Goal: Task Accomplishment & Management: Complete application form

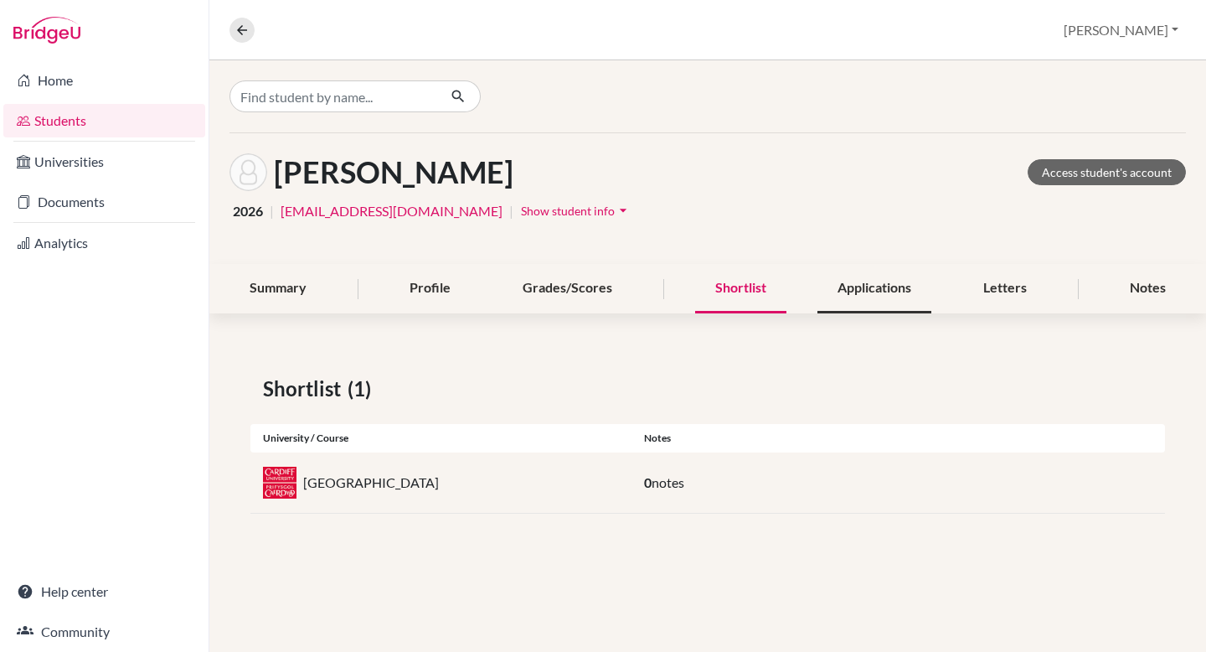
click at [901, 285] on div "Applications" at bounding box center [875, 288] width 114 height 49
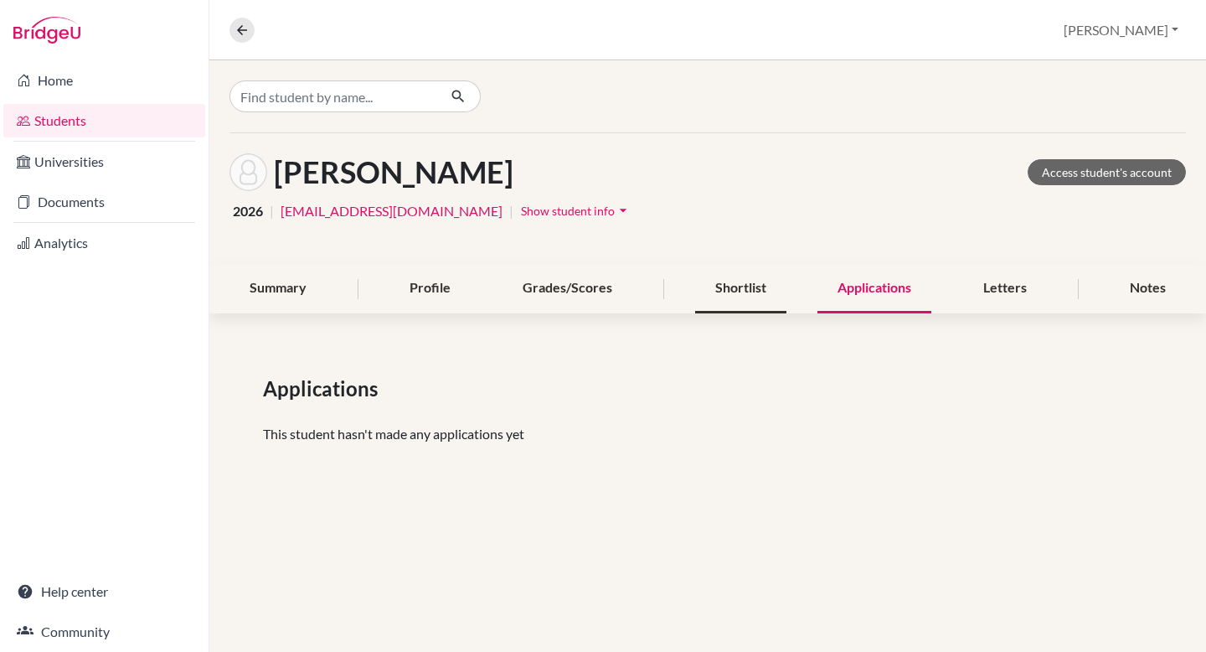
click at [750, 289] on div "Shortlist" at bounding box center [740, 288] width 91 height 49
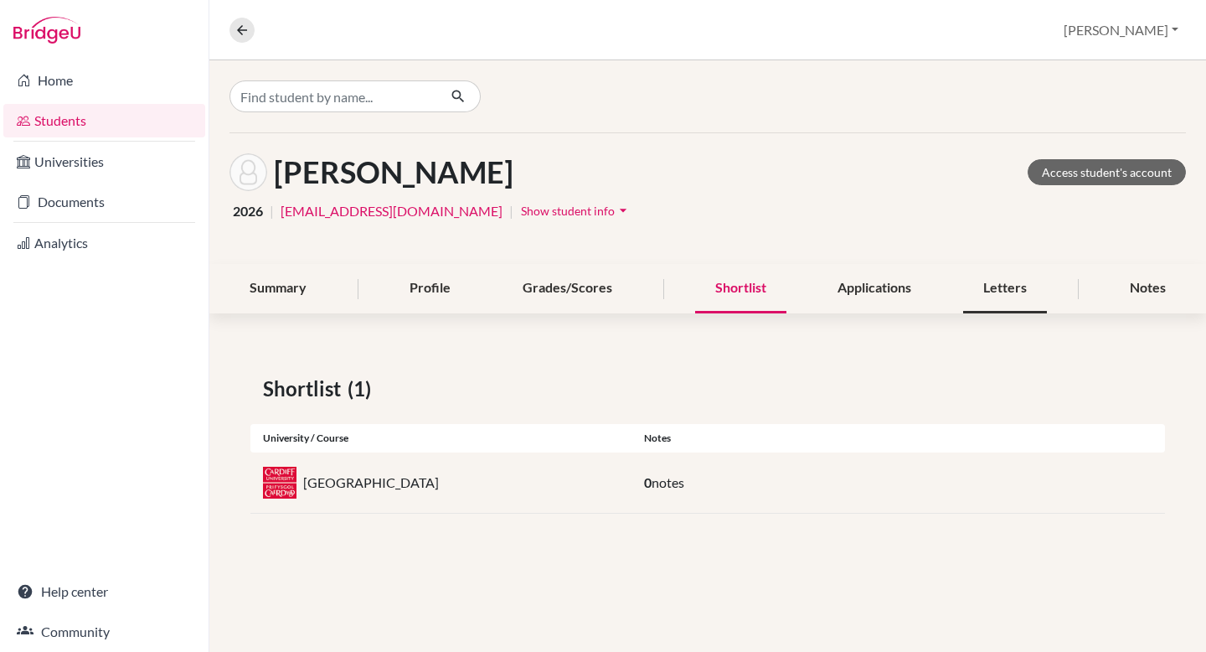
click at [1004, 290] on div "Letters" at bounding box center [1005, 288] width 84 height 49
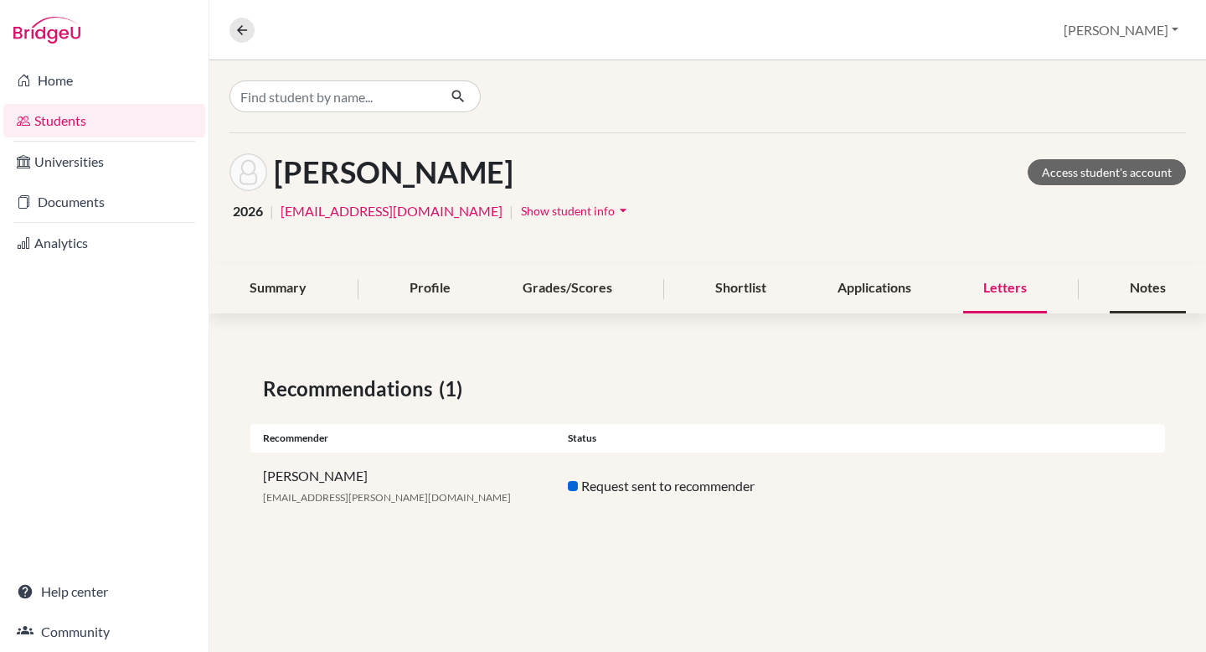
click at [1004, 285] on div "Notes" at bounding box center [1148, 288] width 76 height 49
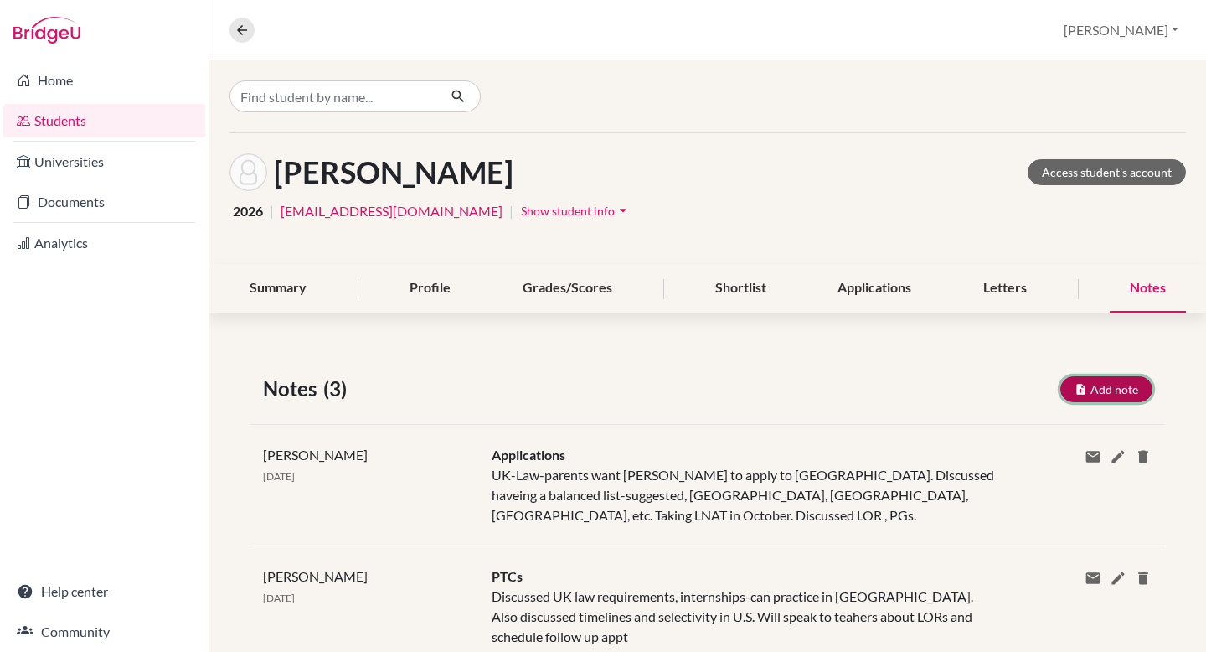
click at [1004, 379] on button "Add note" at bounding box center [1107, 389] width 92 height 26
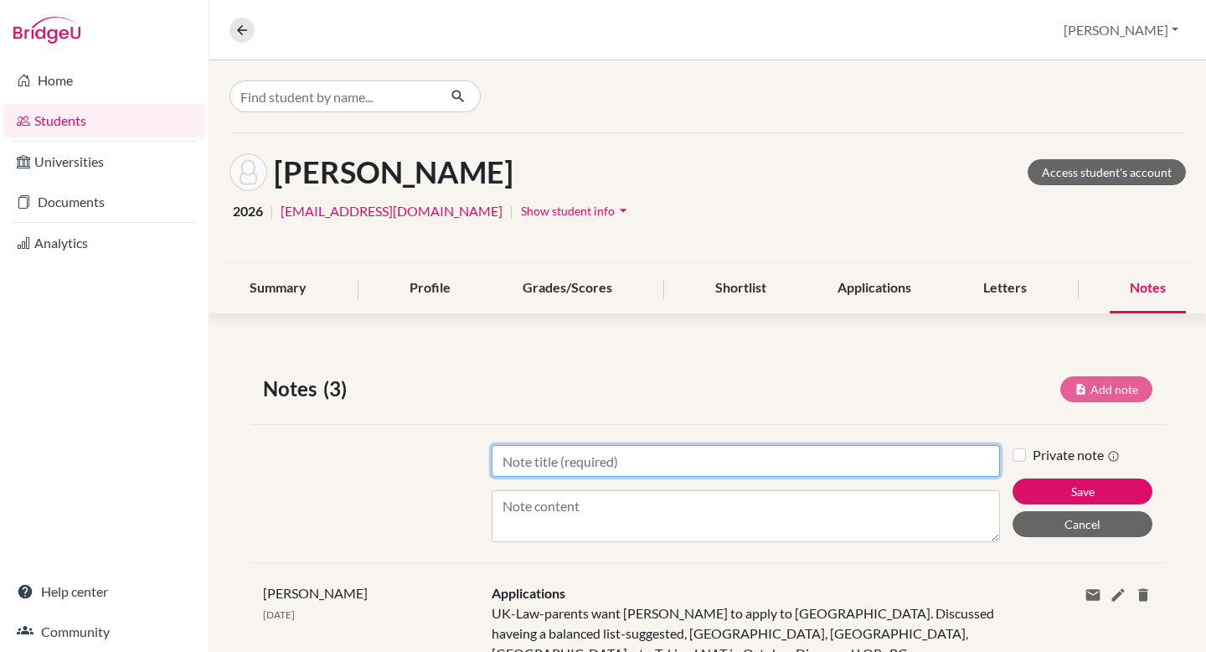
click at [581, 462] on input "Title" at bounding box center [746, 461] width 509 height 32
type input "UCAS"
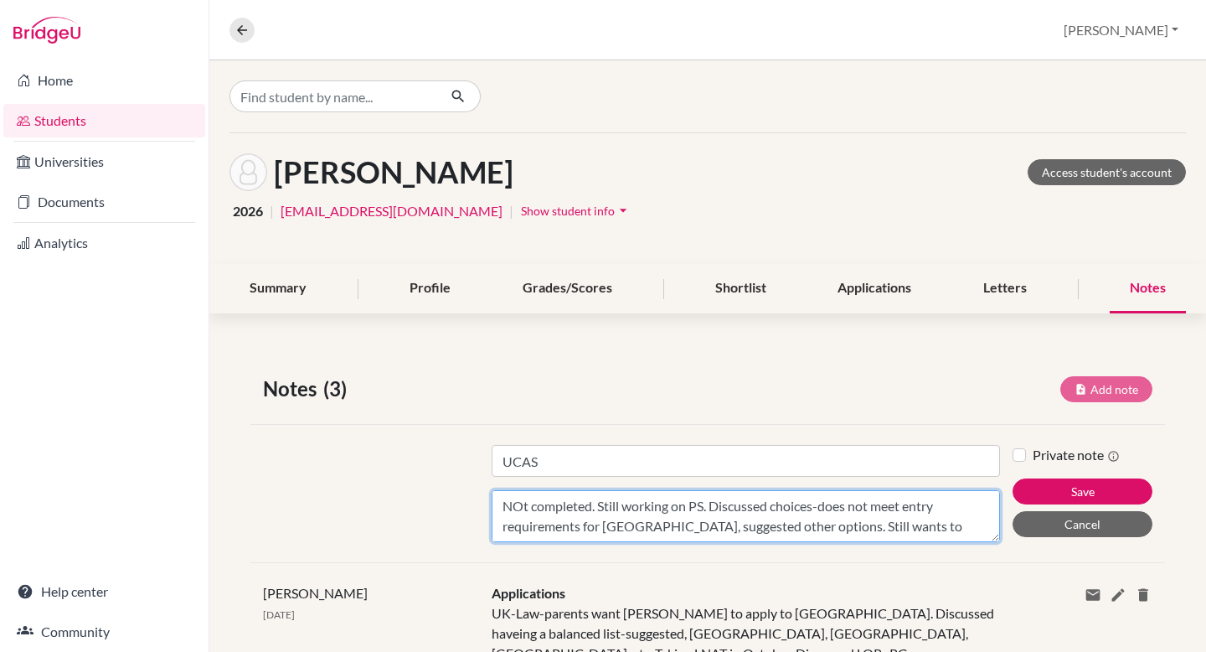
scroll to position [13, 0]
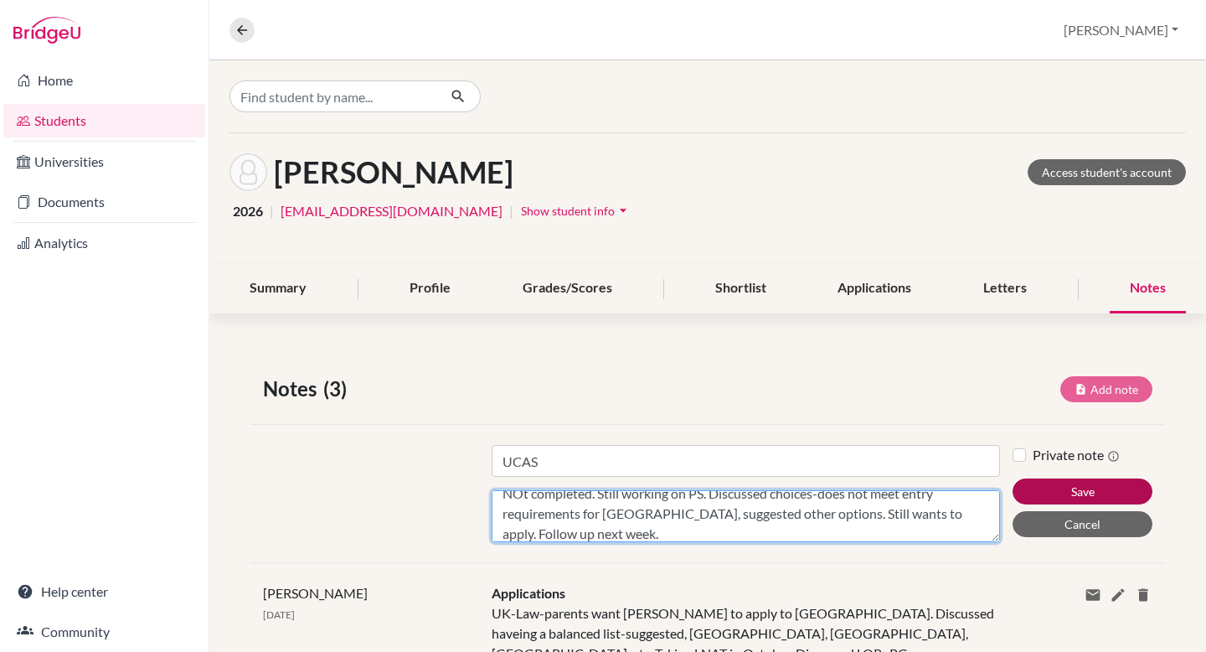
type textarea "NOt completed. Still working on PS. Discussed choices-does not meet entry requi…"
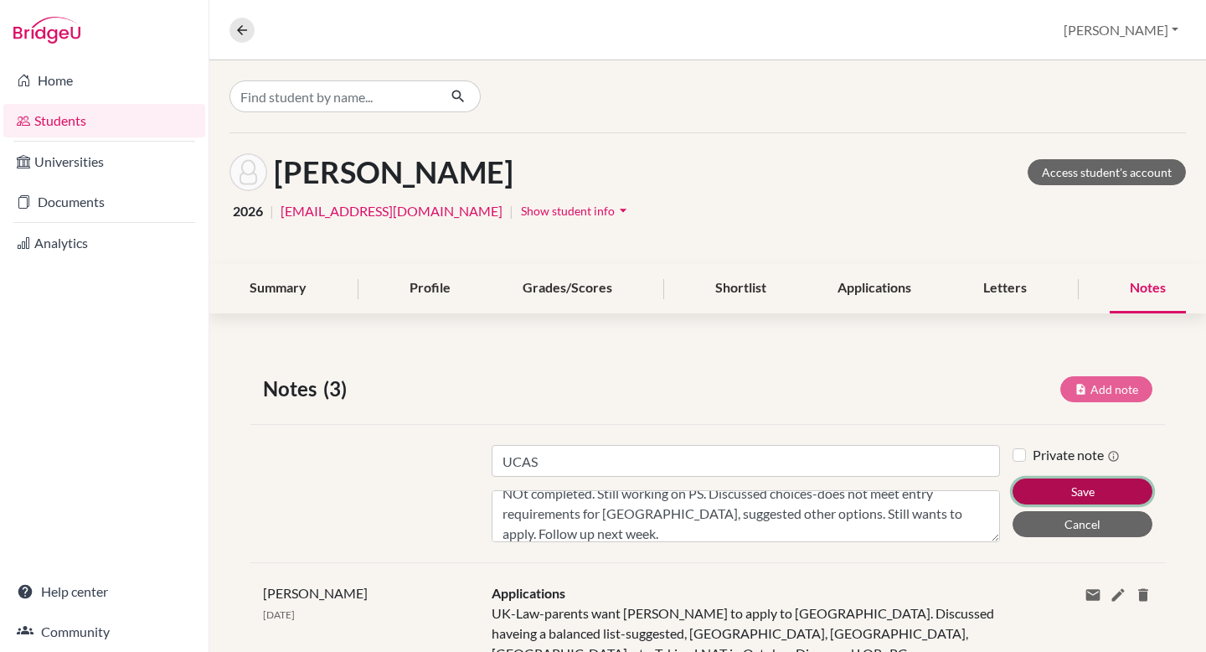
click at [1004, 478] on button "Save" at bounding box center [1083, 491] width 140 height 26
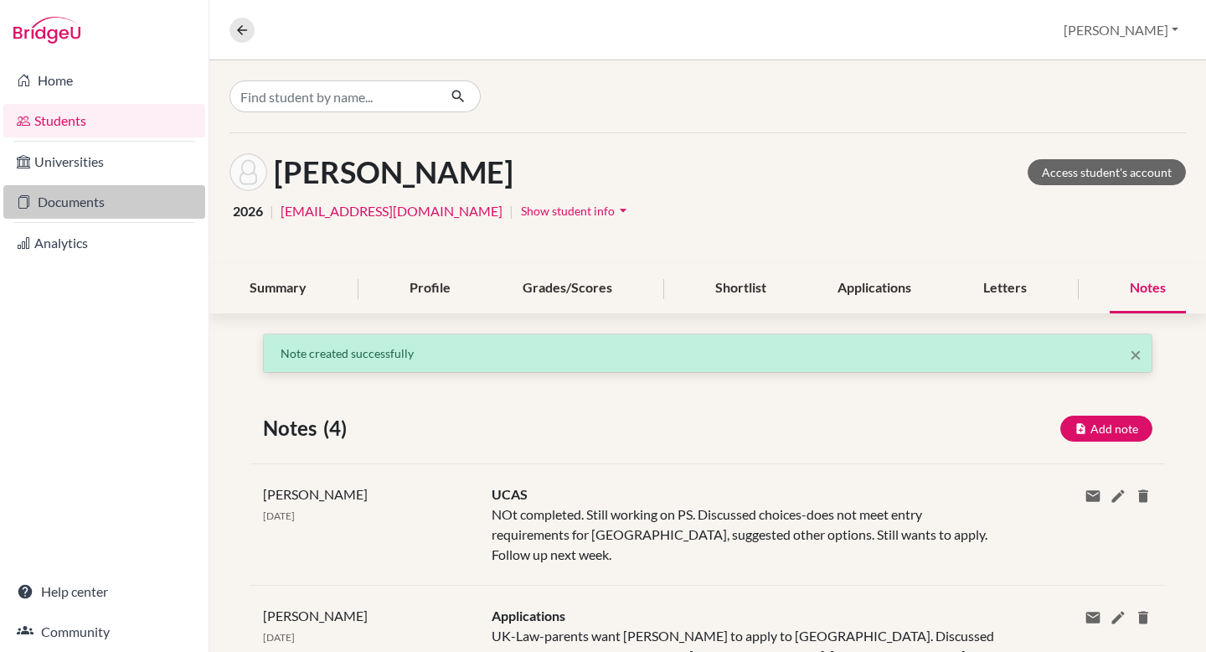
click at [75, 204] on link "Documents" at bounding box center [104, 202] width 202 height 34
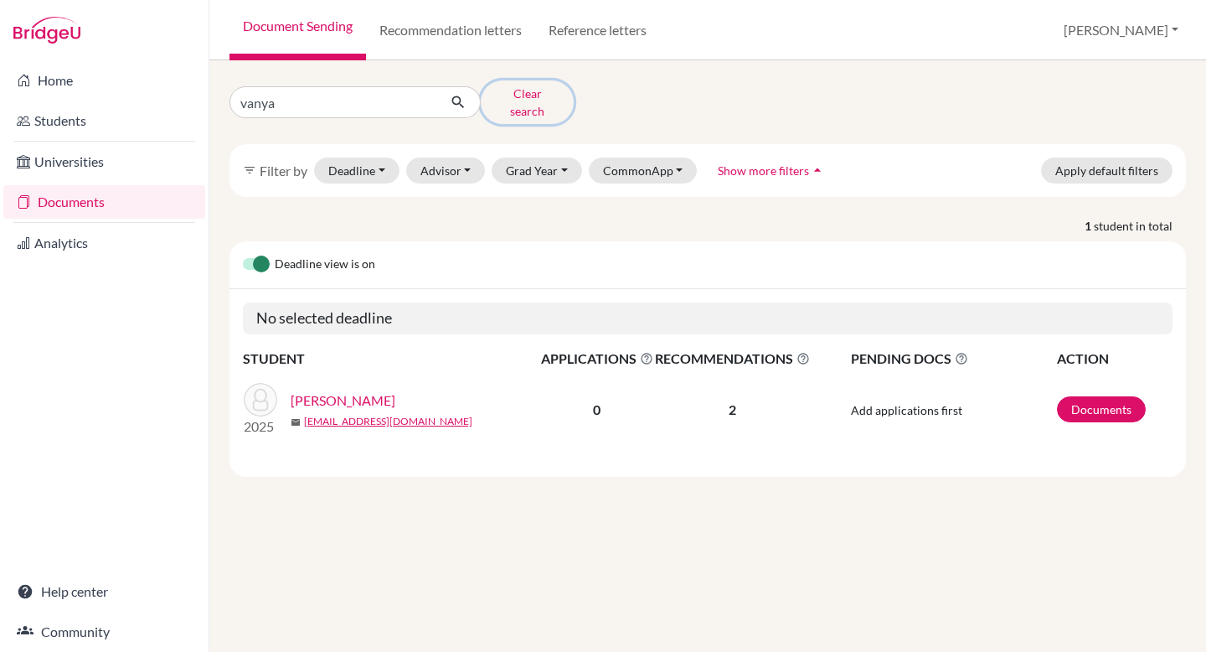
click at [502, 97] on button "Clear search" at bounding box center [527, 102] width 93 height 44
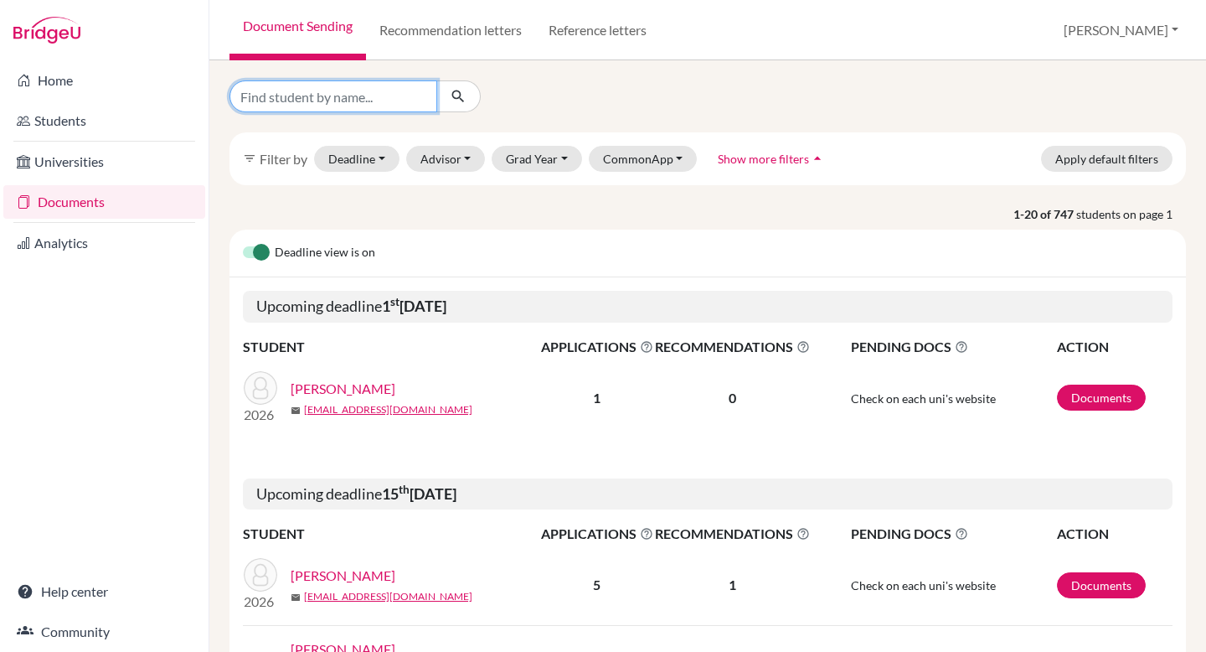
click at [328, 106] on input "Find student by name..." at bounding box center [334, 96] width 208 height 32
type input "ben"
click at [456, 89] on icon "submit" at bounding box center [458, 96] width 17 height 17
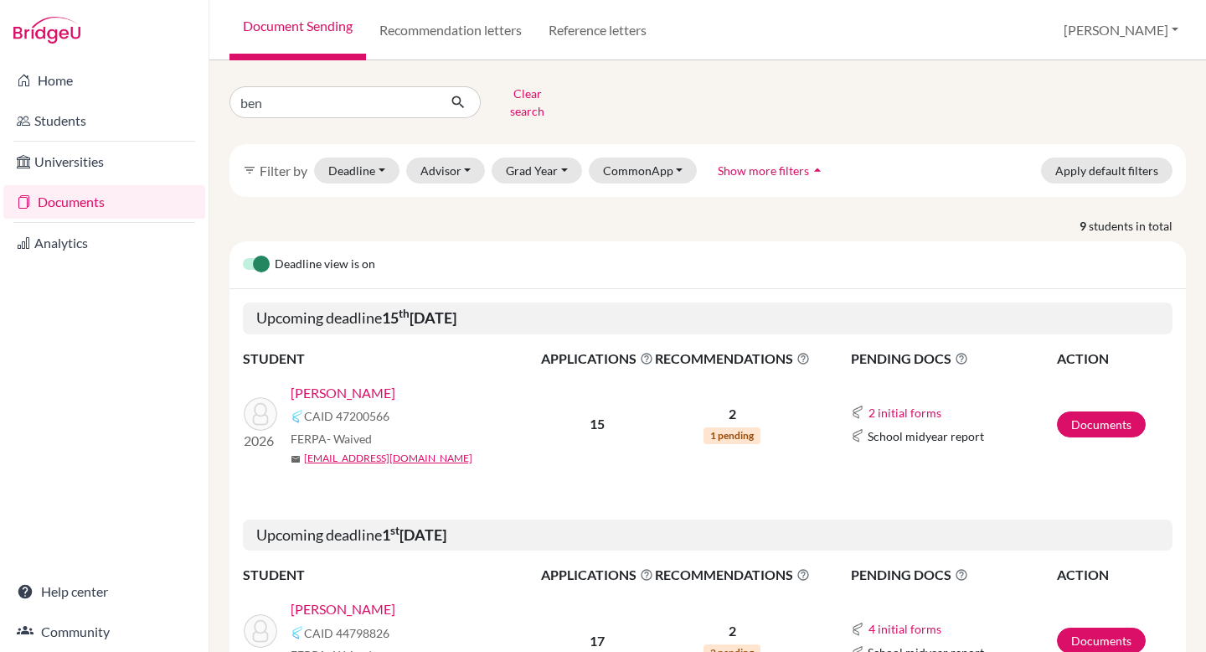
click at [350, 383] on link "[PERSON_NAME]" at bounding box center [343, 393] width 105 height 20
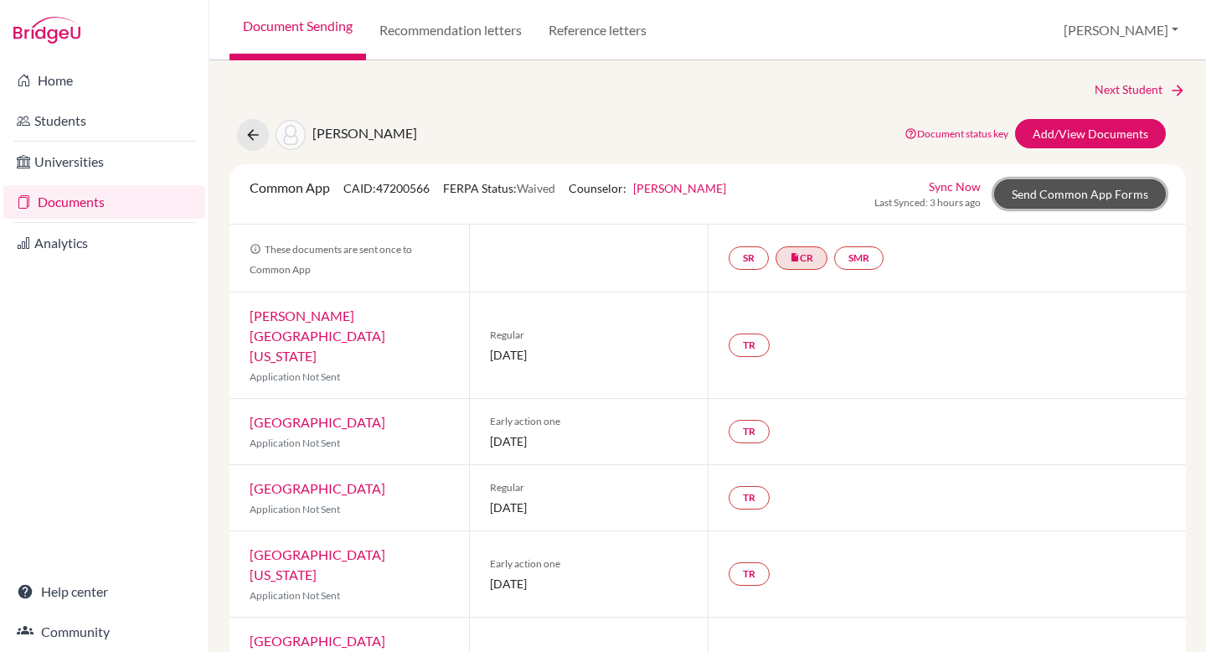
click at [1066, 196] on link "Send Common App Forms" at bounding box center [1080, 193] width 172 height 29
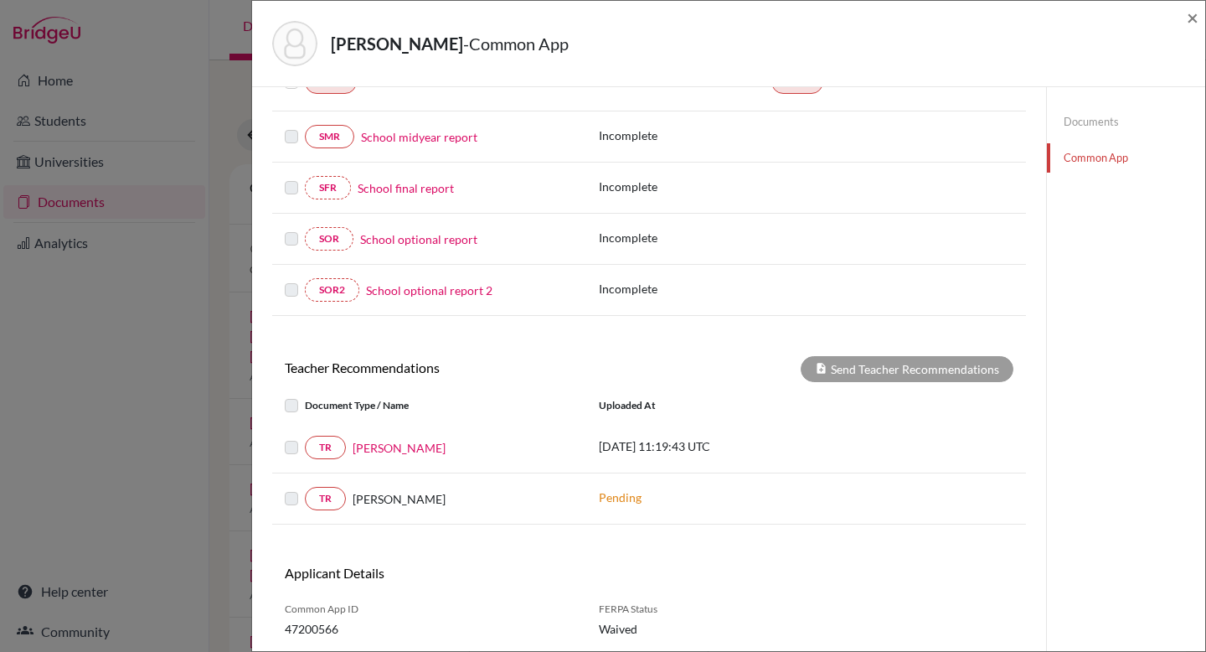
scroll to position [351, 0]
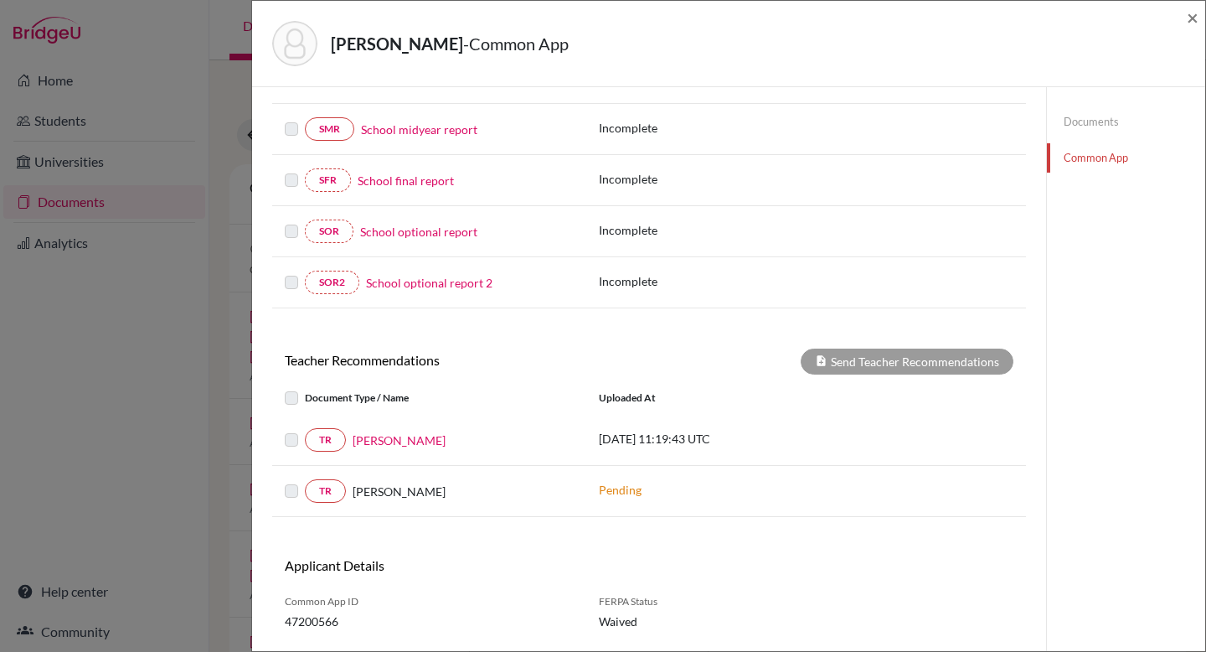
click at [305, 430] on label at bounding box center [305, 430] width 0 height 0
click at [390, 443] on link "Simon Brodie" at bounding box center [399, 440] width 93 height 18
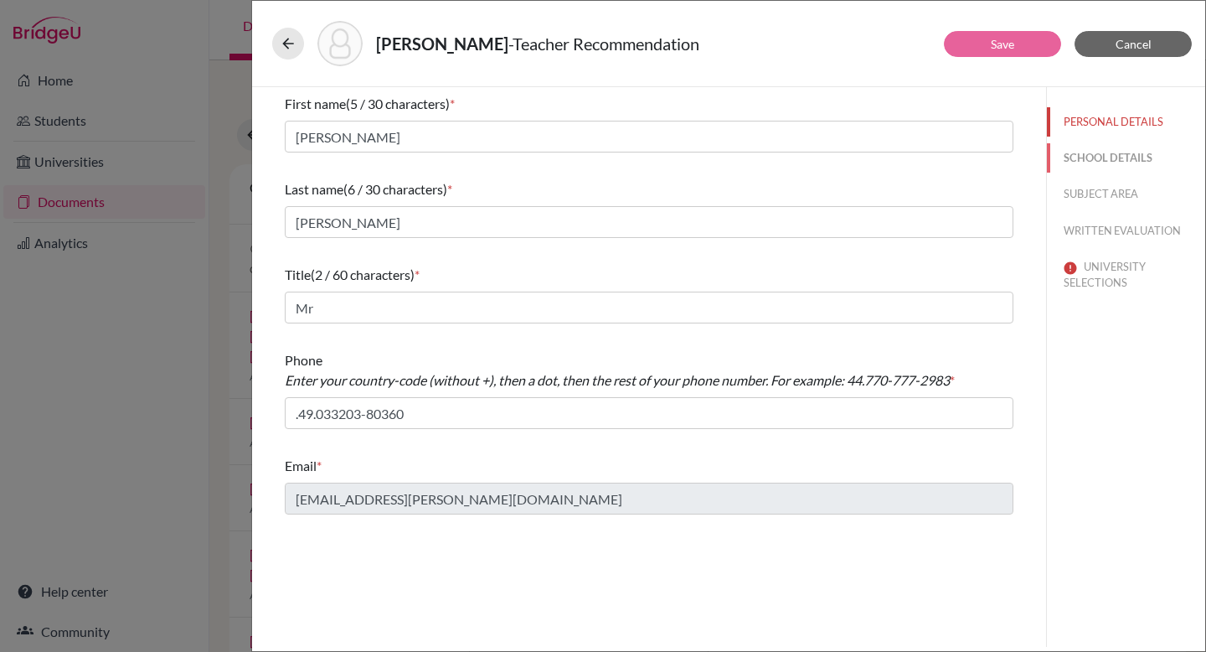
click at [1095, 156] on button "SCHOOL DETAILS" at bounding box center [1126, 157] width 158 height 29
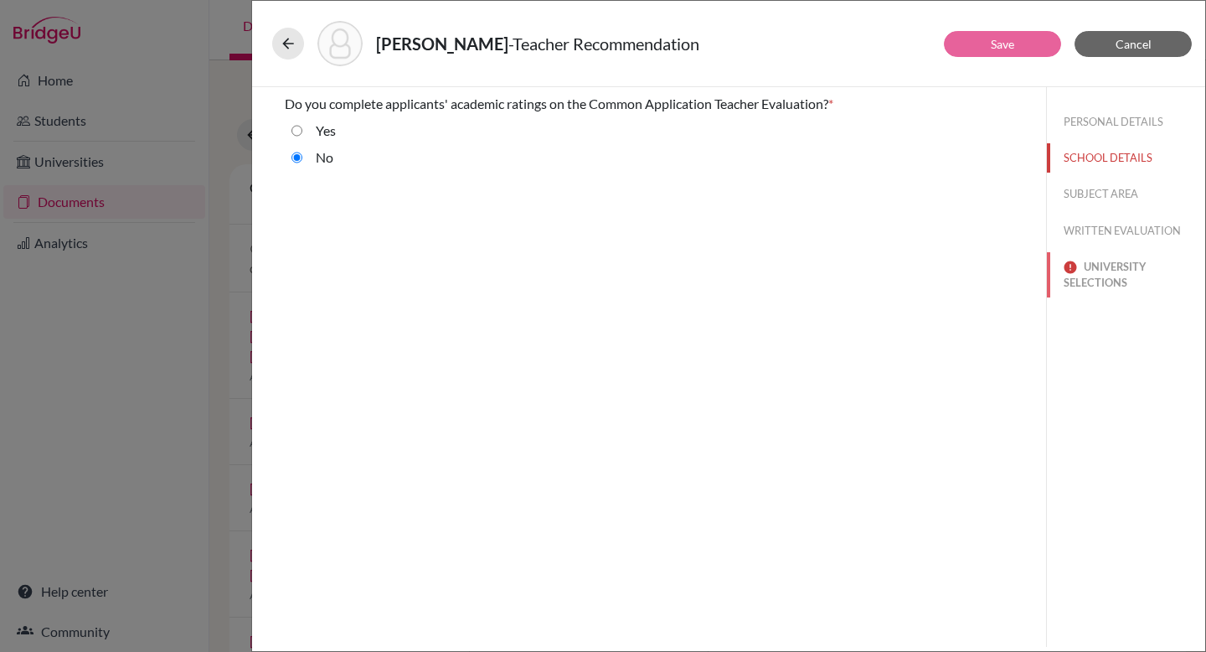
click at [1102, 264] on button "UNIVERSITY SELECTIONS" at bounding box center [1126, 274] width 158 height 45
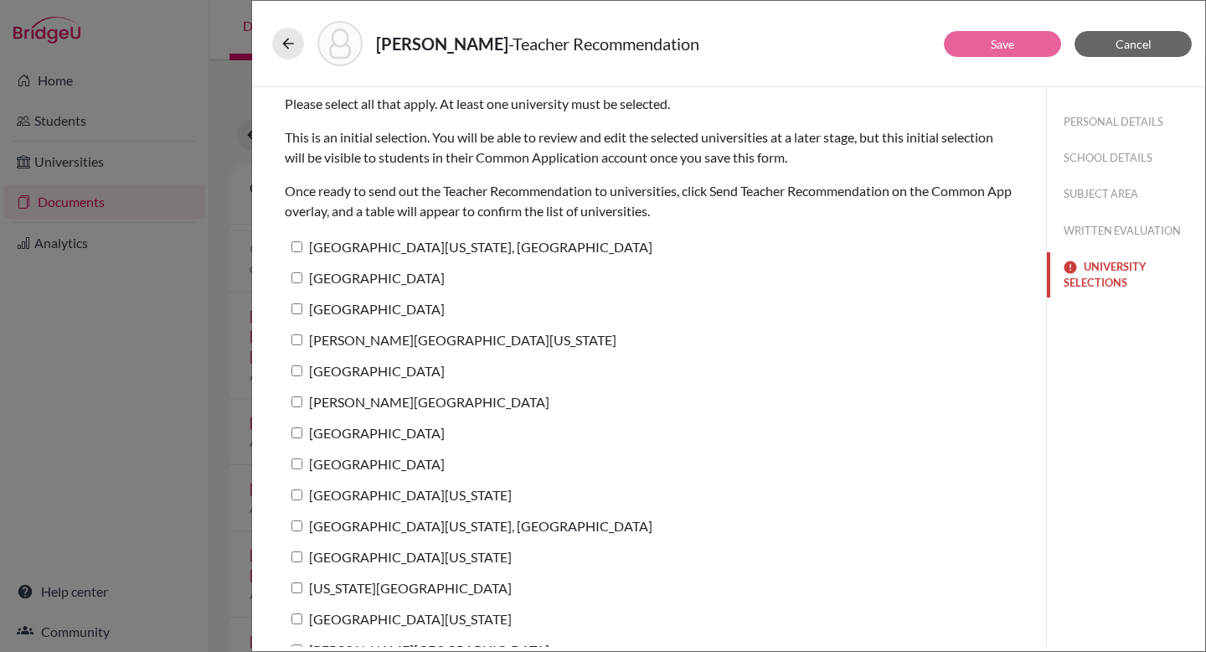
scroll to position [28, 0]
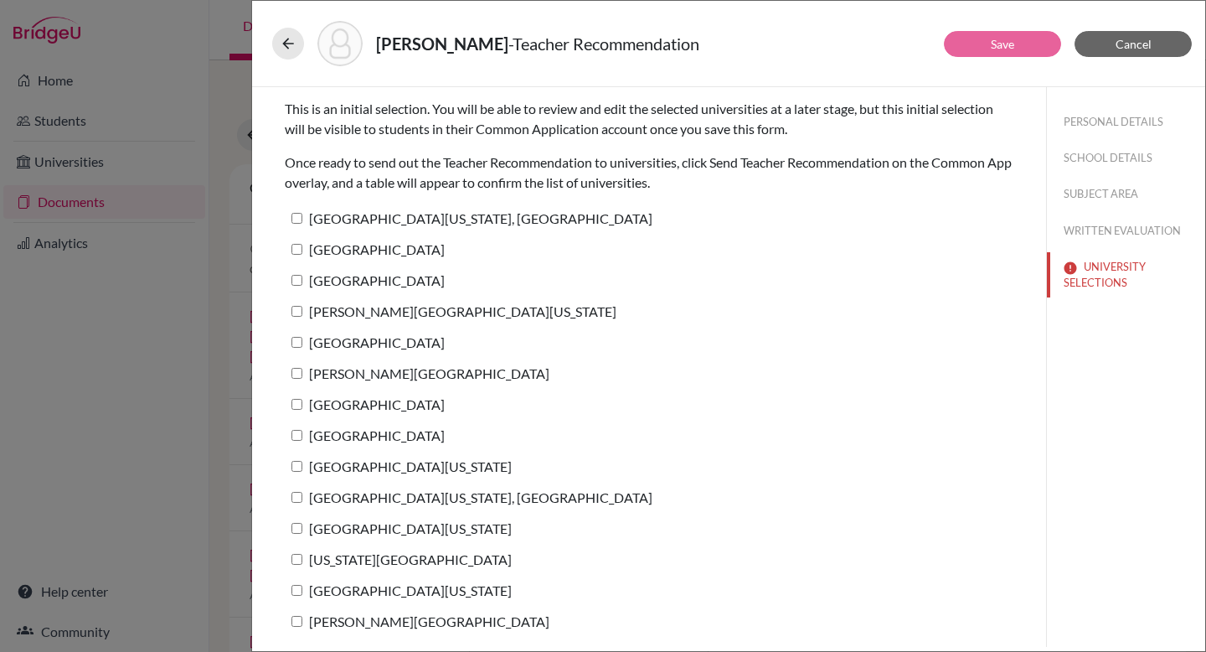
click at [297, 248] on input "Clemson University" at bounding box center [297, 249] width 11 height 11
checkbox input "true"
click at [986, 38] on button "Save" at bounding box center [1002, 44] width 117 height 26
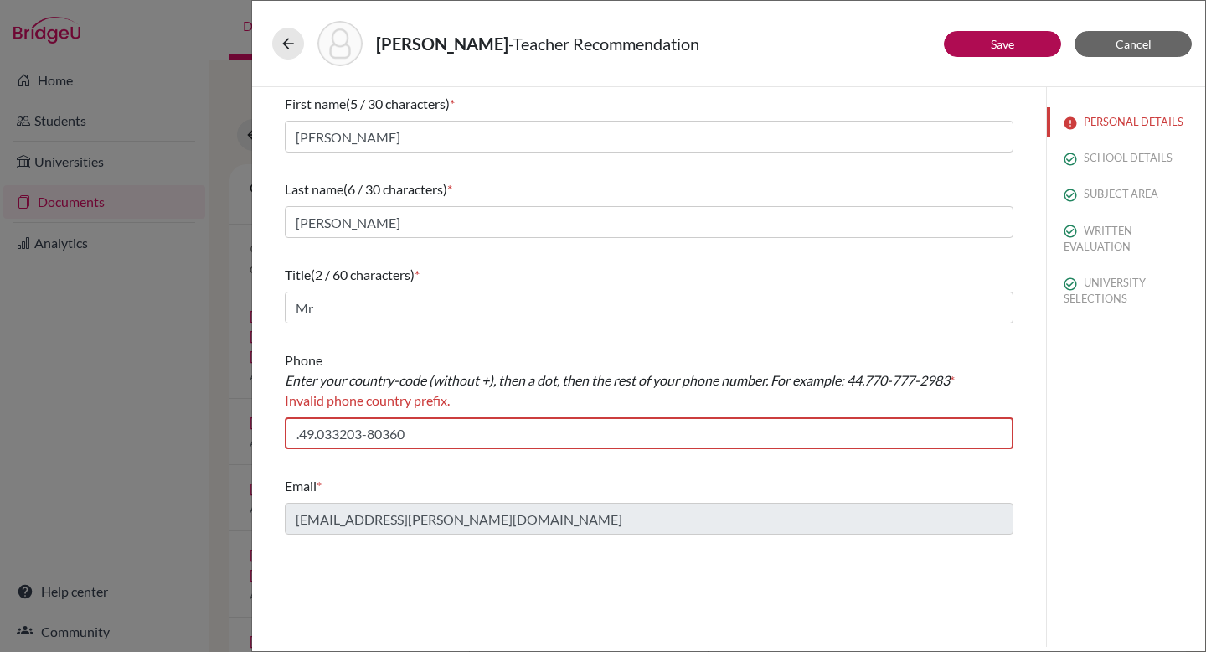
scroll to position [0, 0]
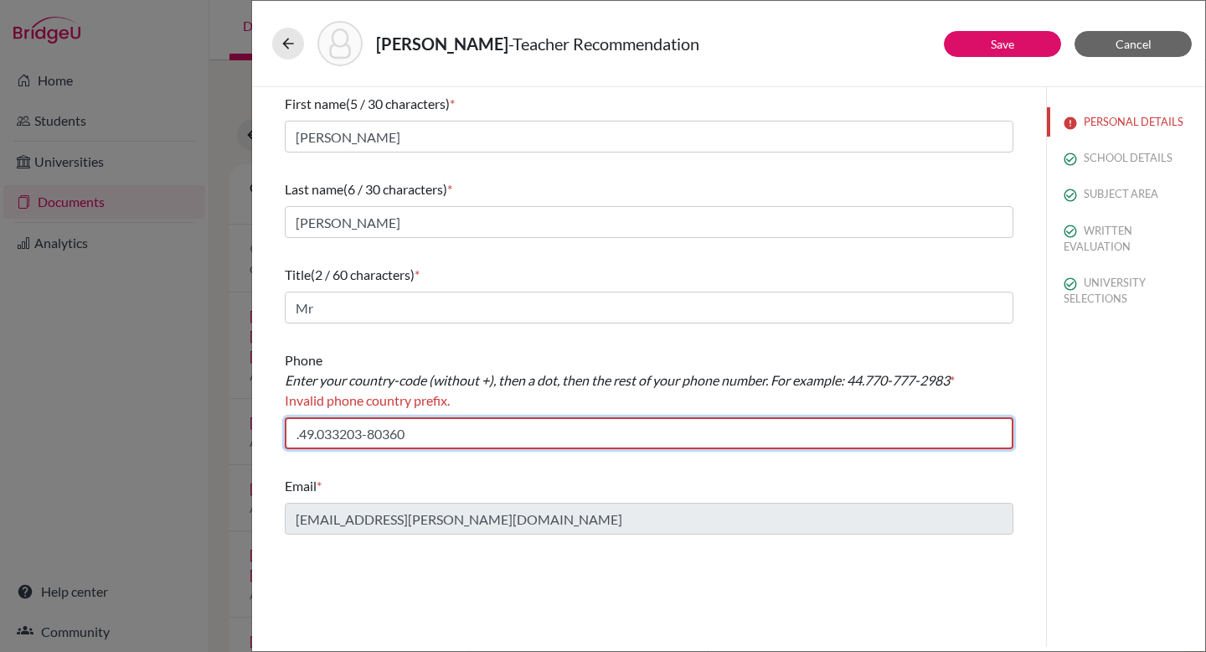
click at [298, 436] on input ".49.033203-80360" at bounding box center [649, 433] width 729 height 32
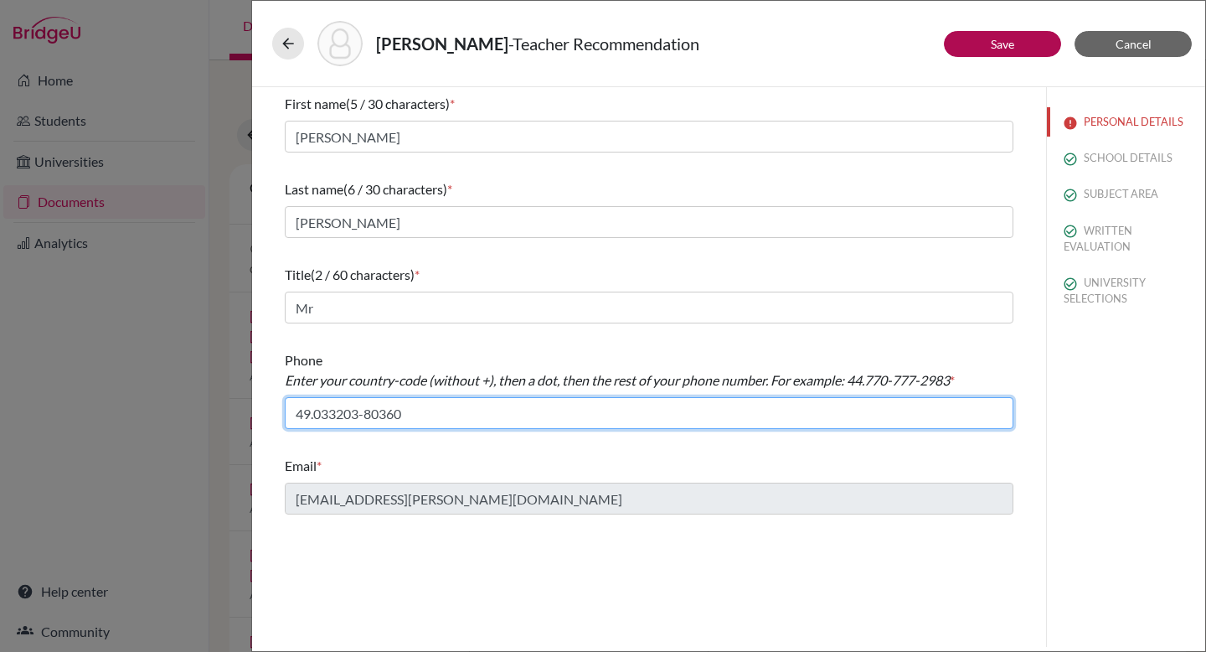
type input "49.033203-80360"
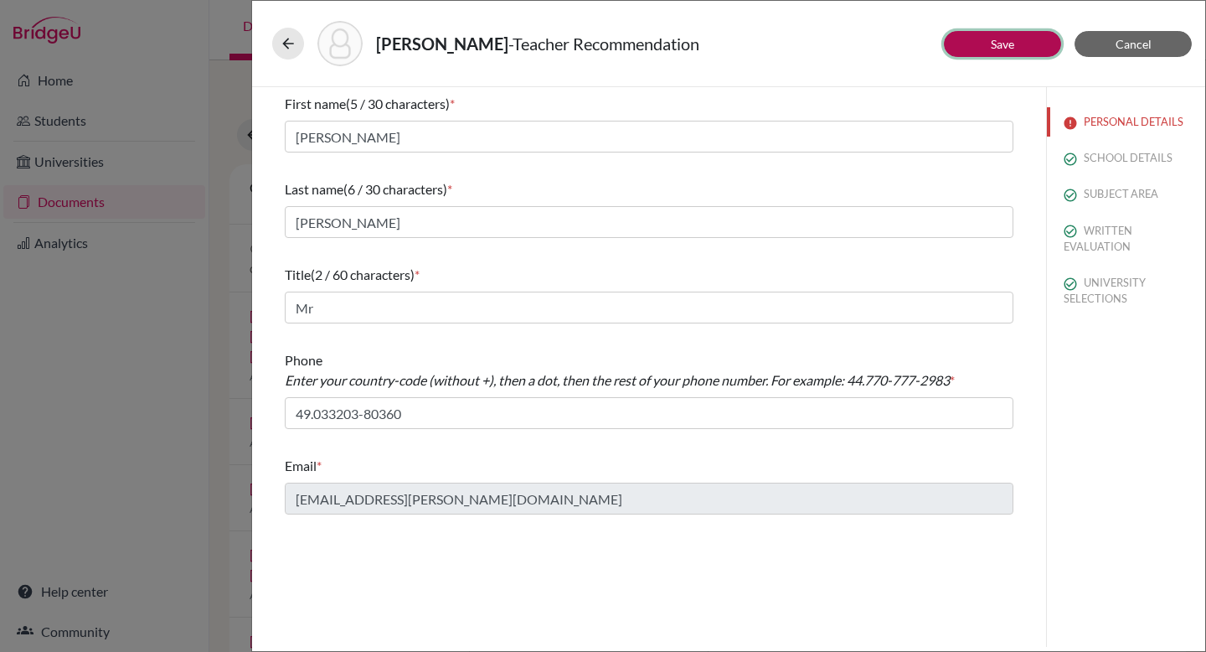
click at [984, 39] on button "Save" at bounding box center [1002, 44] width 117 height 26
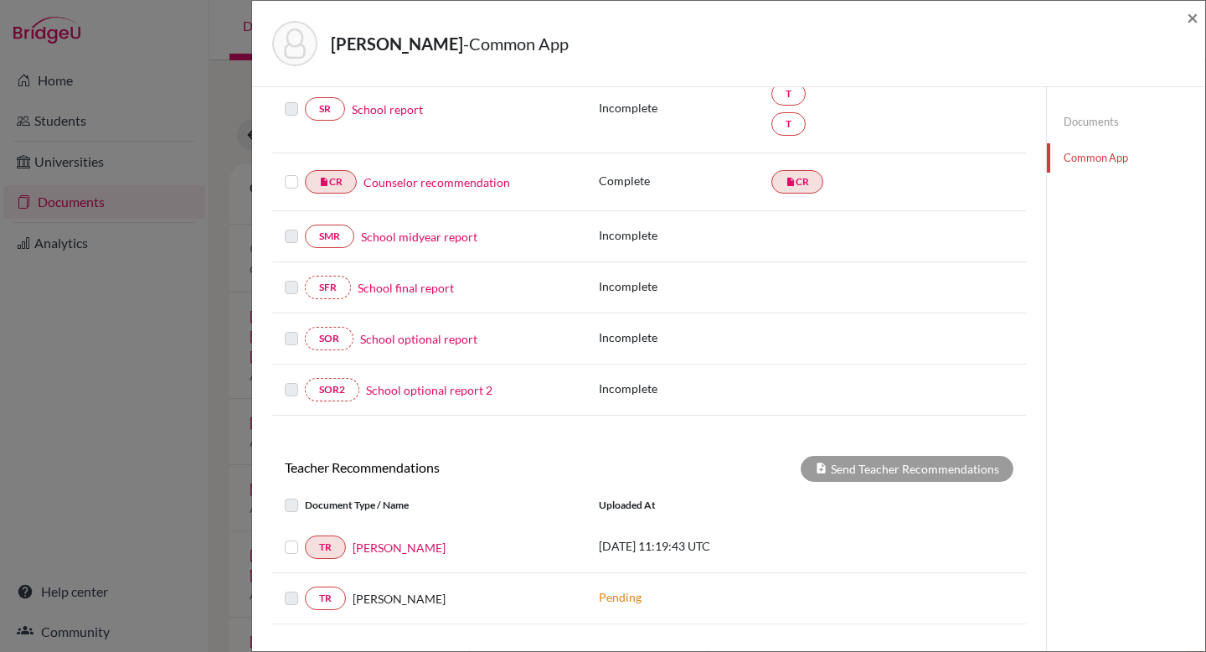
scroll to position [397, 0]
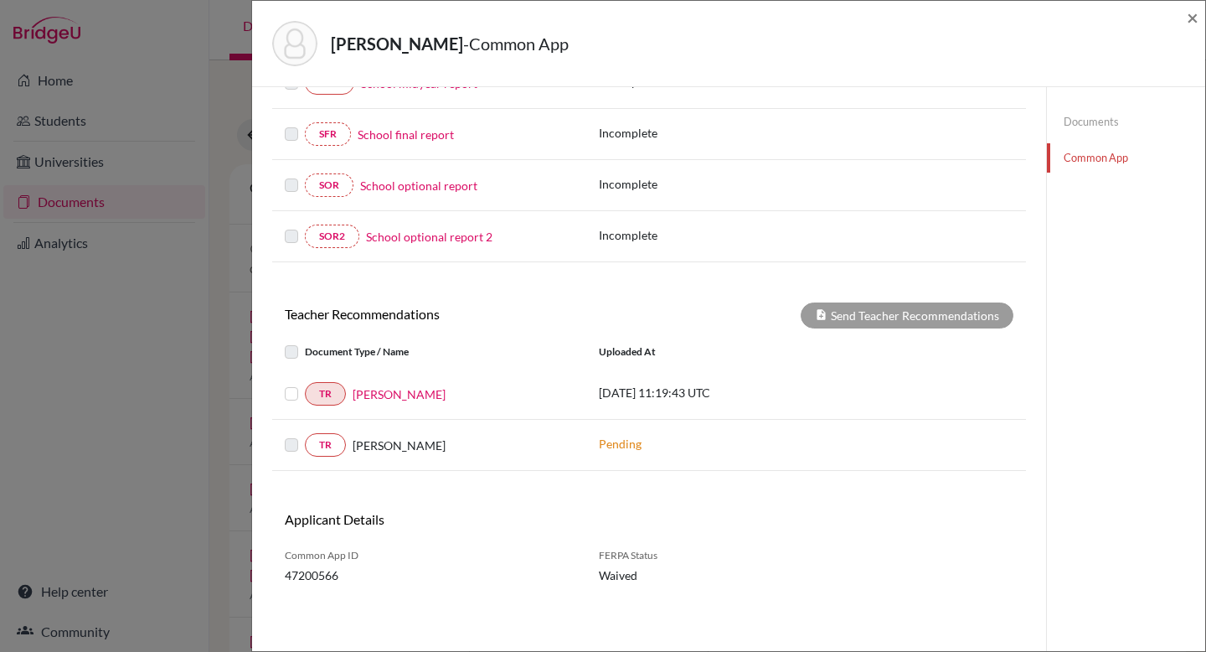
click at [305, 384] on label at bounding box center [305, 384] width 0 height 0
click at [0, 0] on input "checkbox" at bounding box center [0, 0] width 0 height 0
click at [875, 310] on button "Send Teacher Recommendations" at bounding box center [907, 315] width 213 height 26
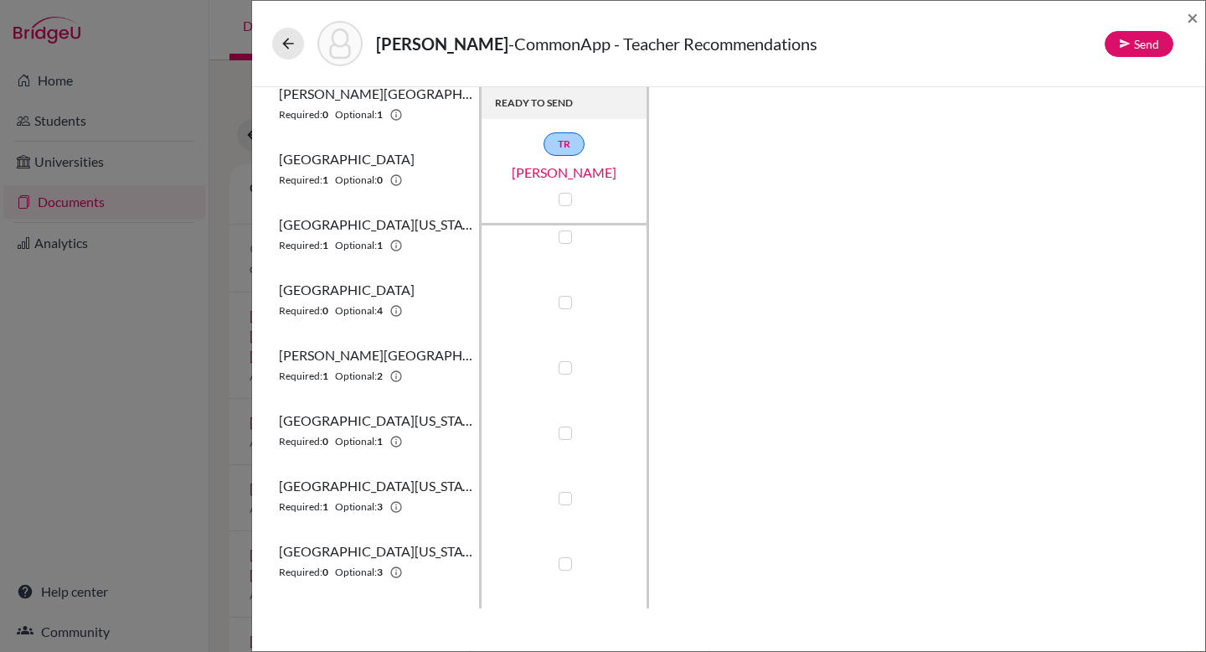
scroll to position [393, 0]
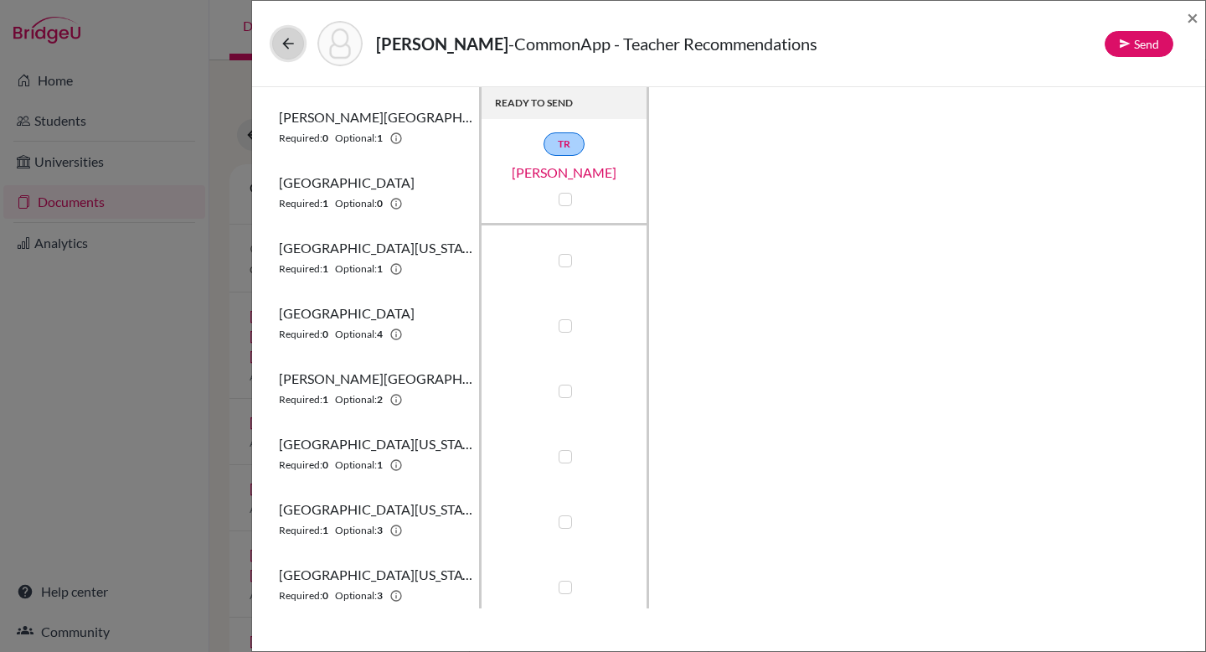
click at [290, 47] on icon at bounding box center [288, 43] width 17 height 17
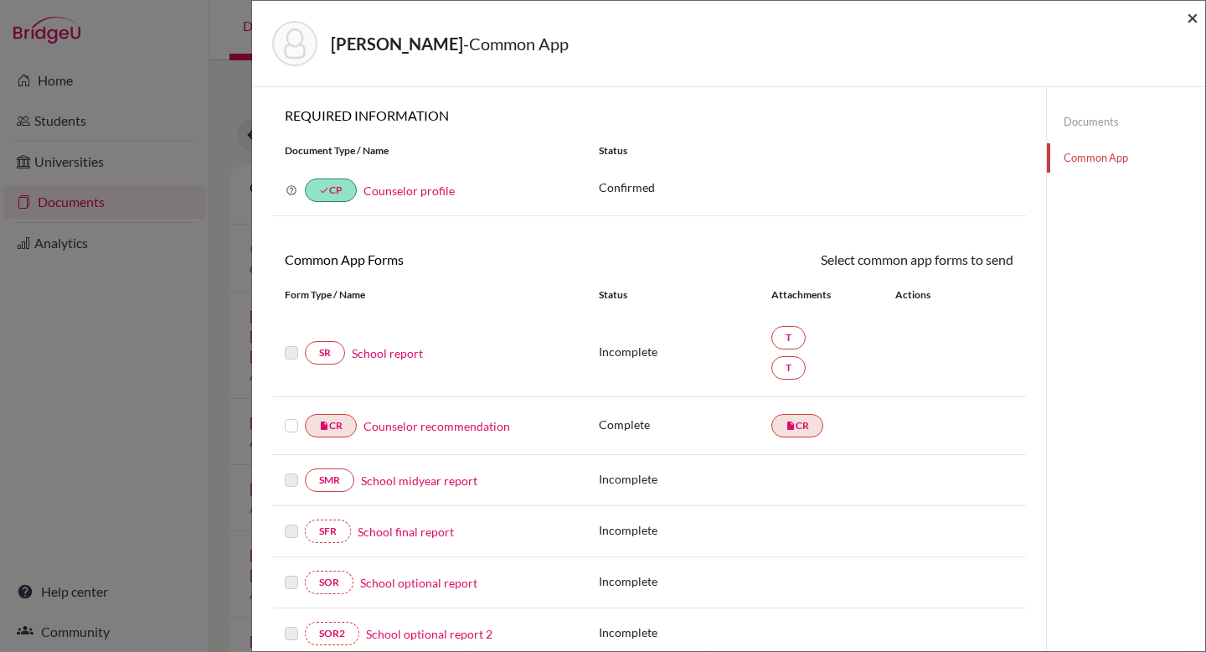
click at [1196, 13] on span "×" at bounding box center [1193, 17] width 12 height 24
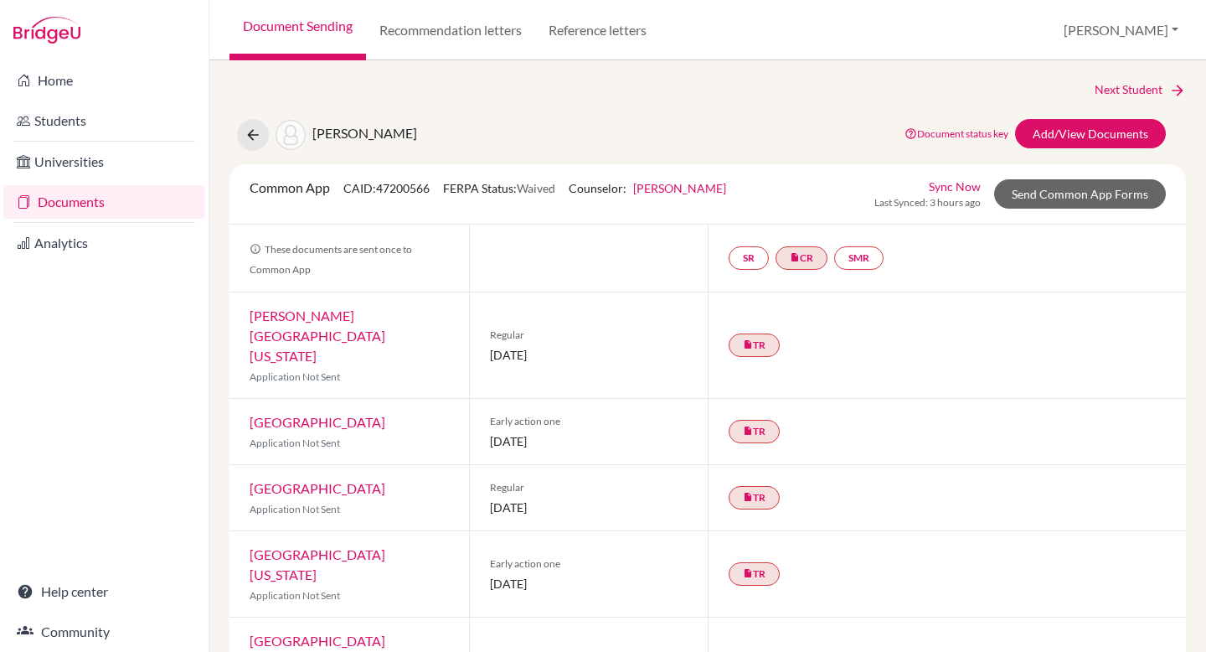
click at [111, 201] on link "Documents" at bounding box center [104, 202] width 202 height 34
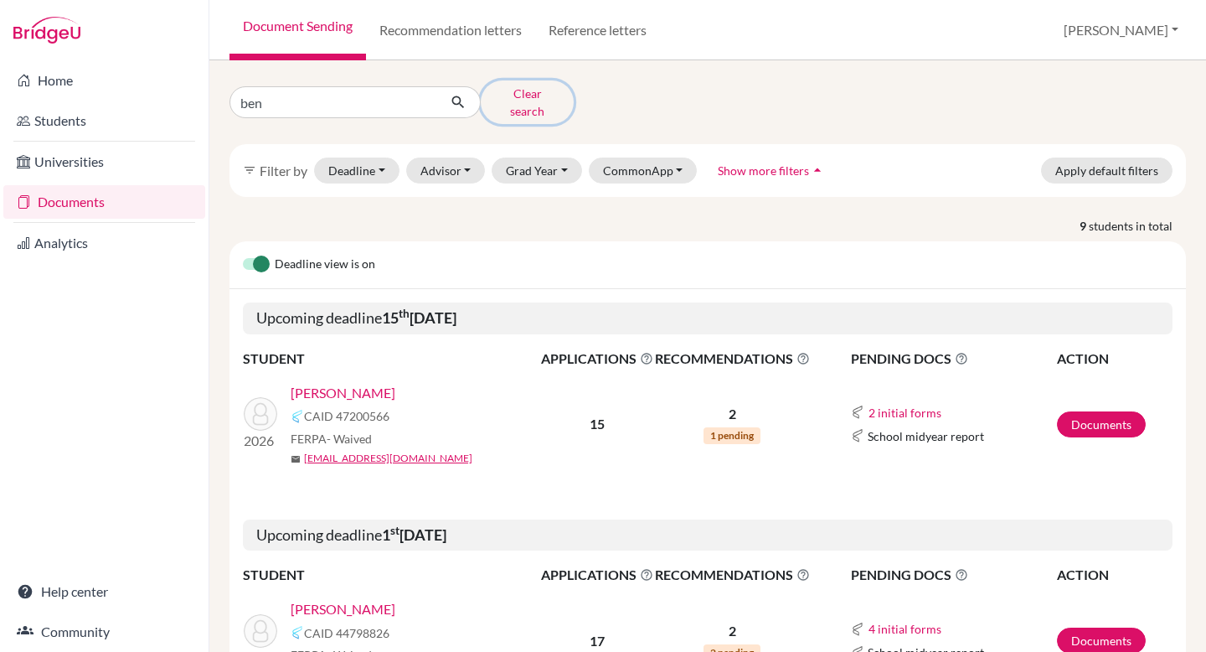
click at [516, 91] on button "Clear search" at bounding box center [527, 102] width 93 height 44
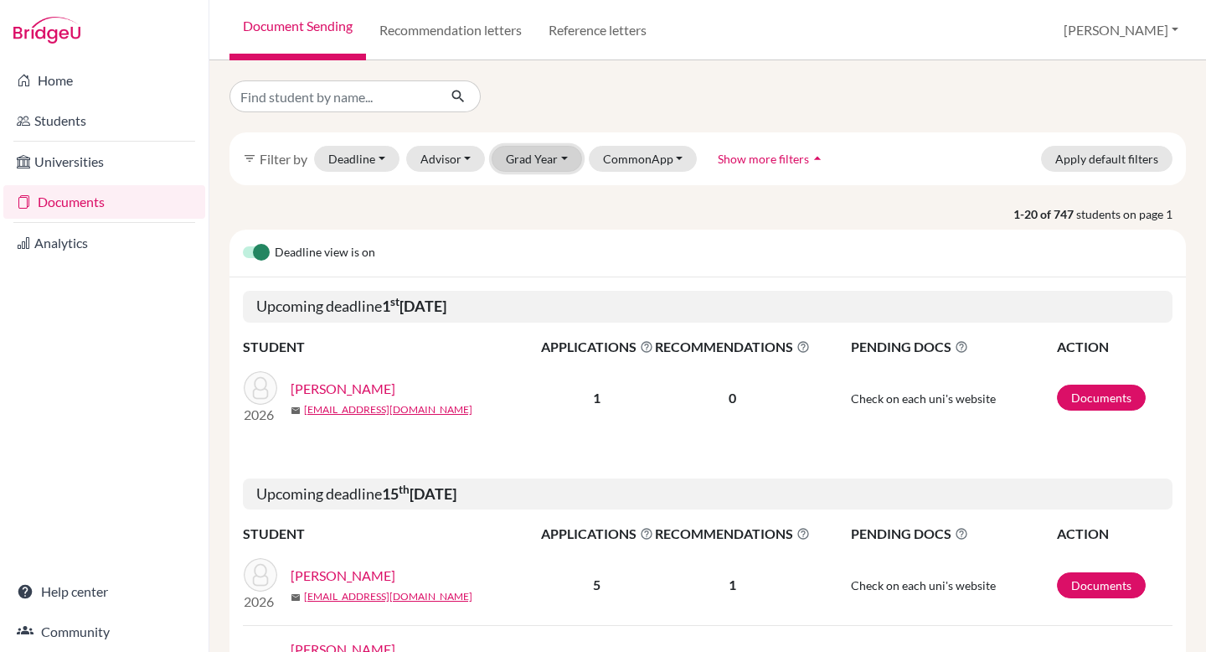
click at [546, 159] on button "Grad Year" at bounding box center [537, 159] width 90 height 26
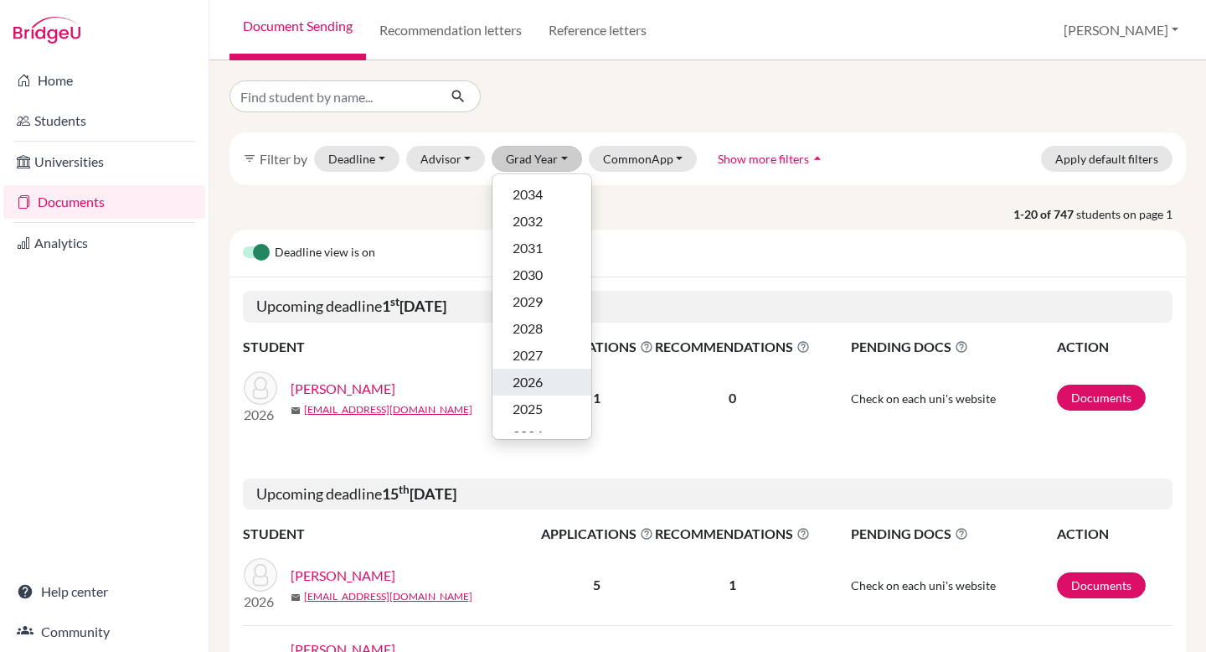
click at [527, 373] on span "2026" at bounding box center [528, 382] width 30 height 20
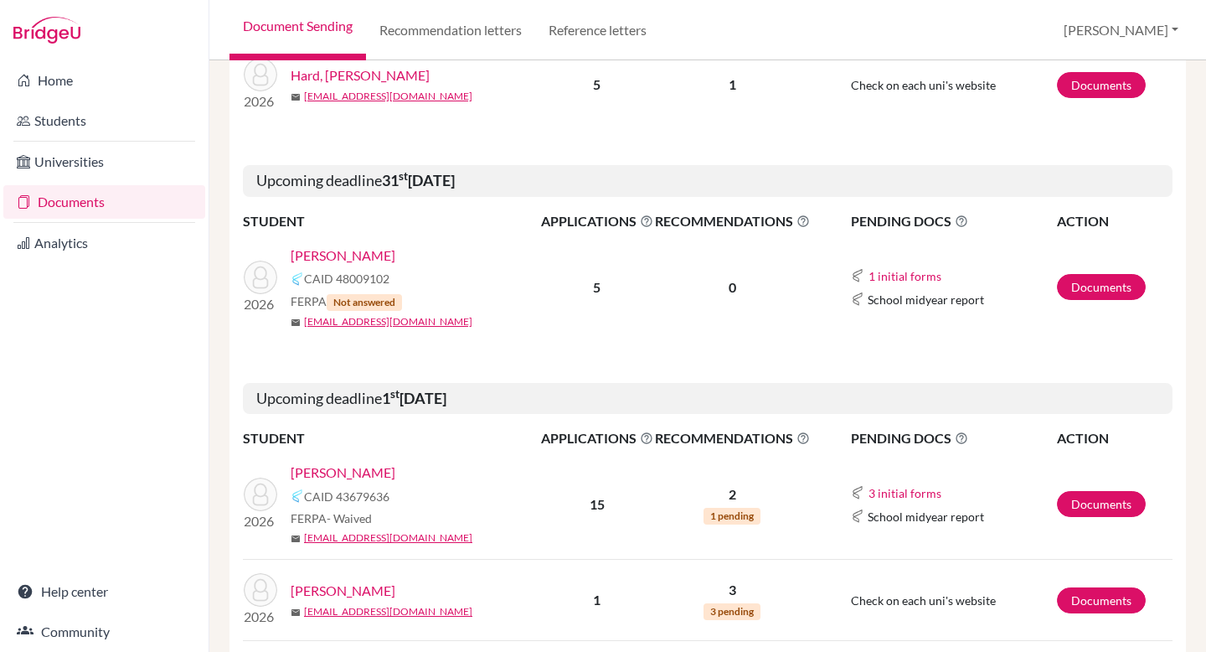
scroll to position [753, 0]
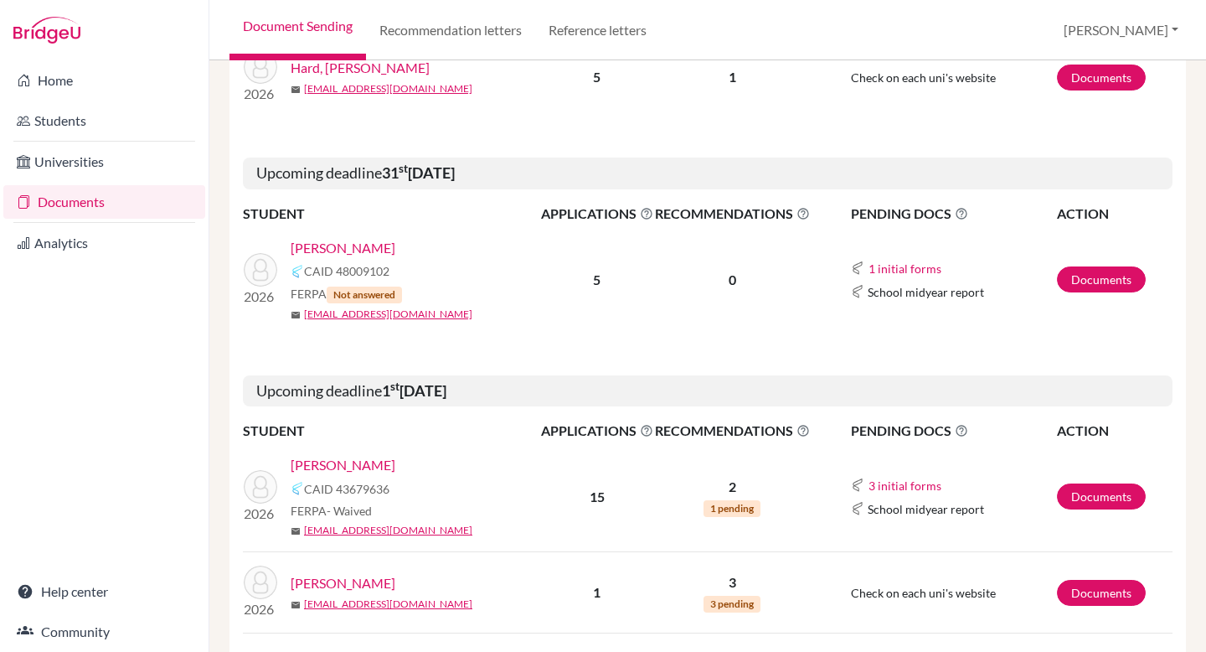
click at [395, 463] on link "[PERSON_NAME]" at bounding box center [343, 465] width 105 height 20
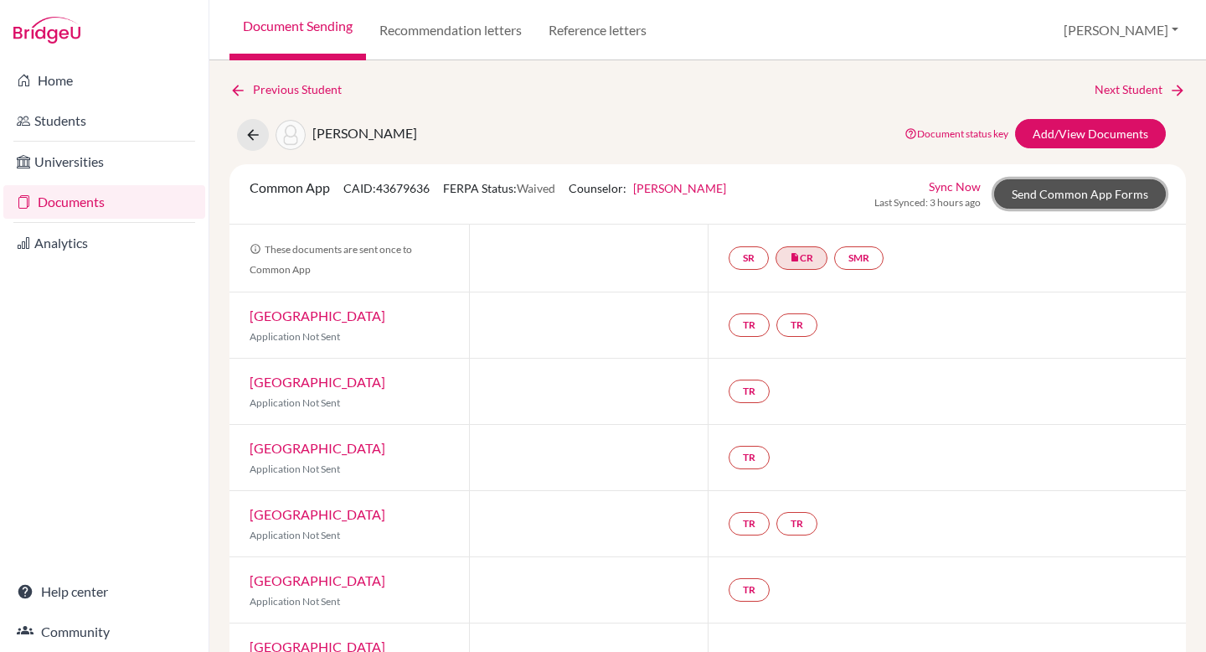
click at [1078, 194] on link "Send Common App Forms" at bounding box center [1080, 193] width 172 height 29
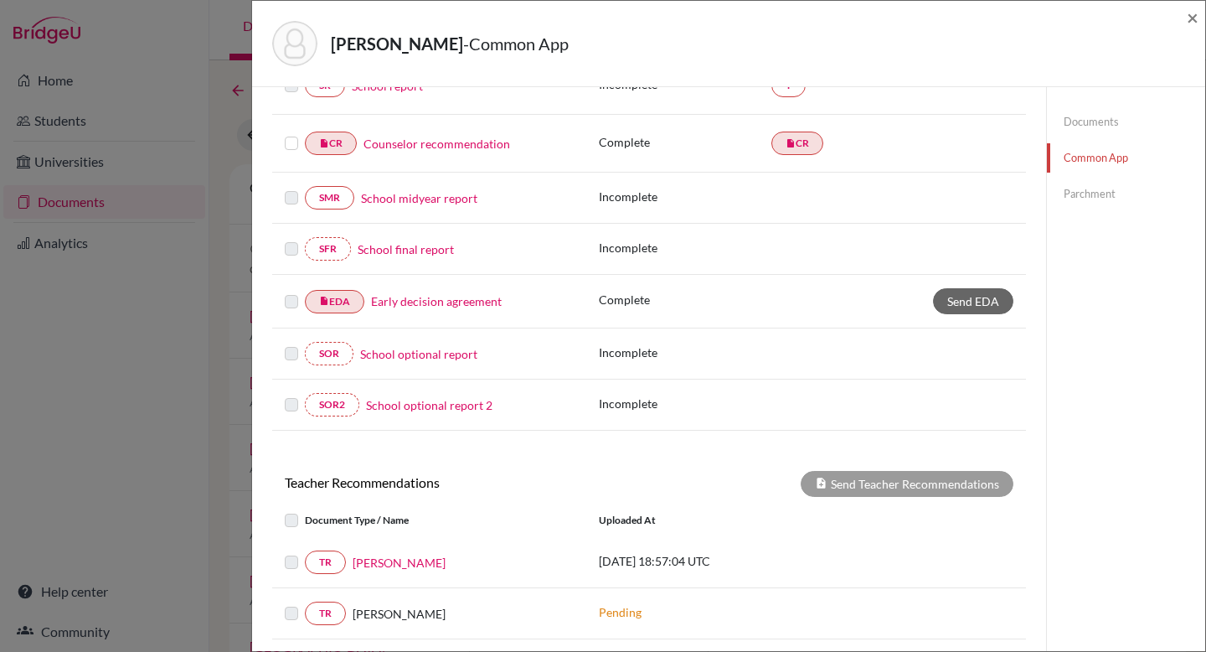
scroll to position [236, 0]
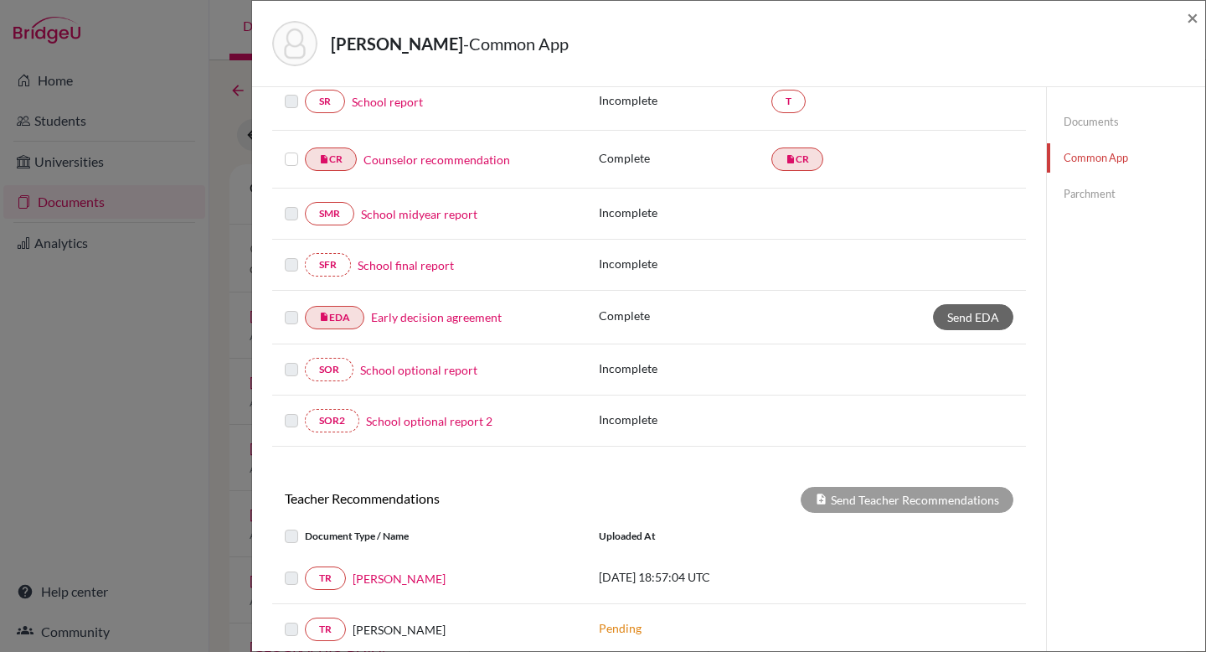
click at [1095, 194] on link "Parchment" at bounding box center [1126, 193] width 158 height 29
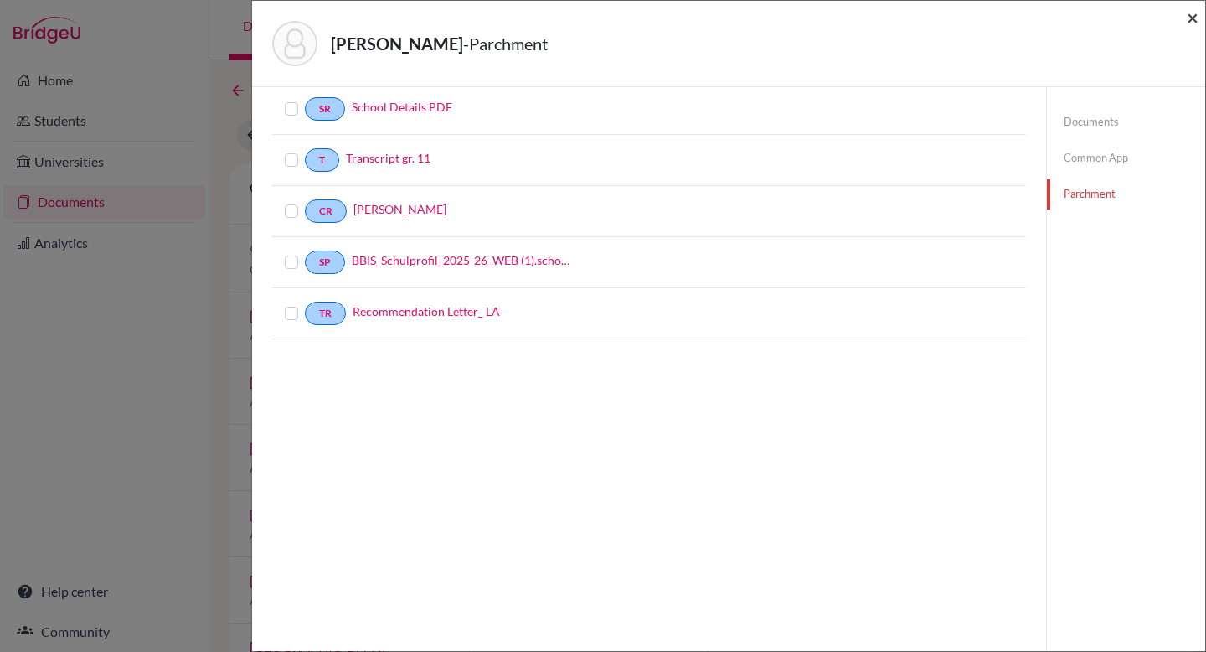
click at [1188, 16] on span "×" at bounding box center [1193, 17] width 12 height 24
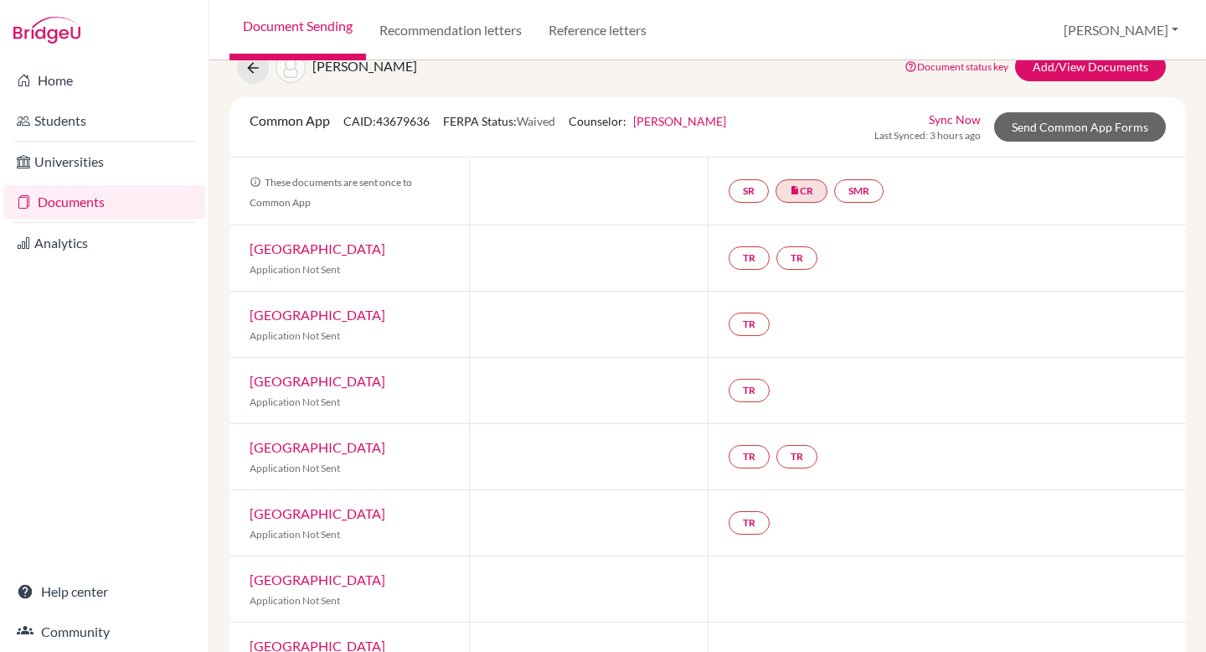
scroll to position [74, 0]
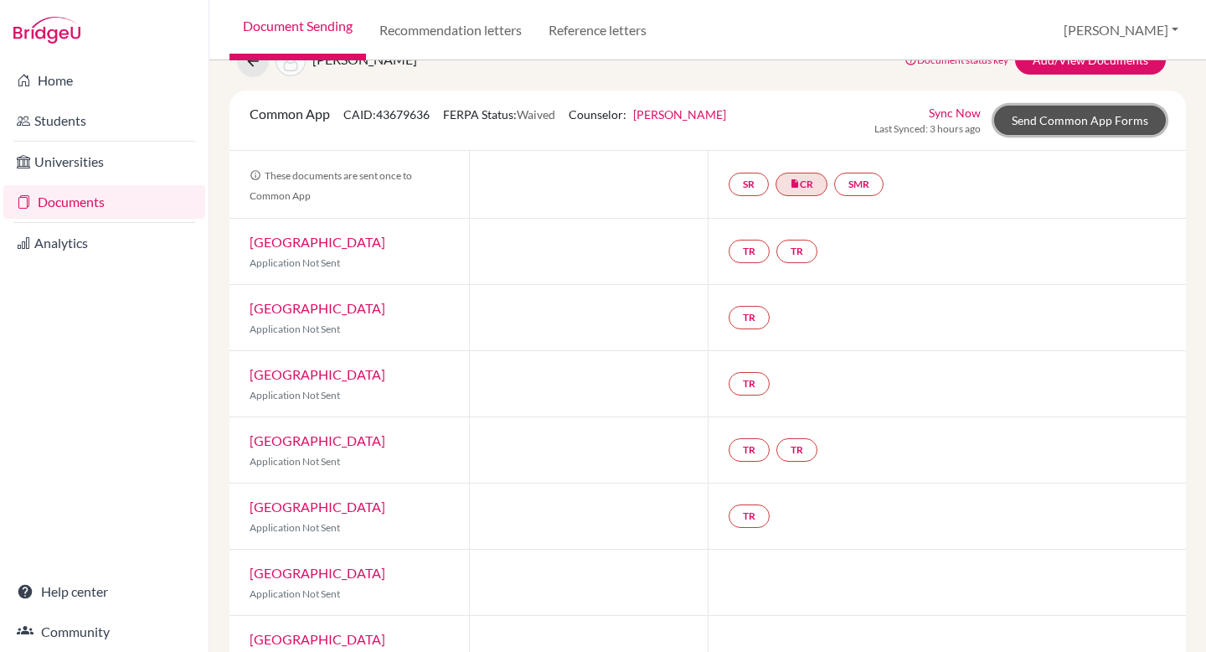
click at [1029, 117] on link "Send Common App Forms" at bounding box center [1080, 120] width 172 height 29
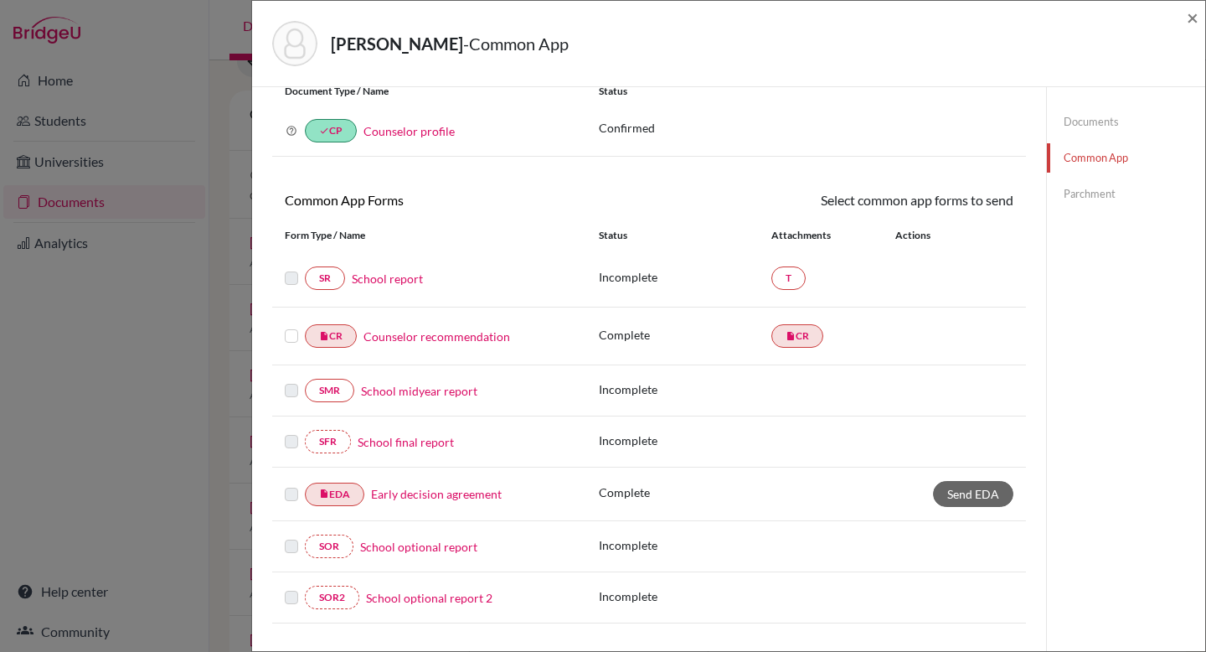
scroll to position [106, 0]
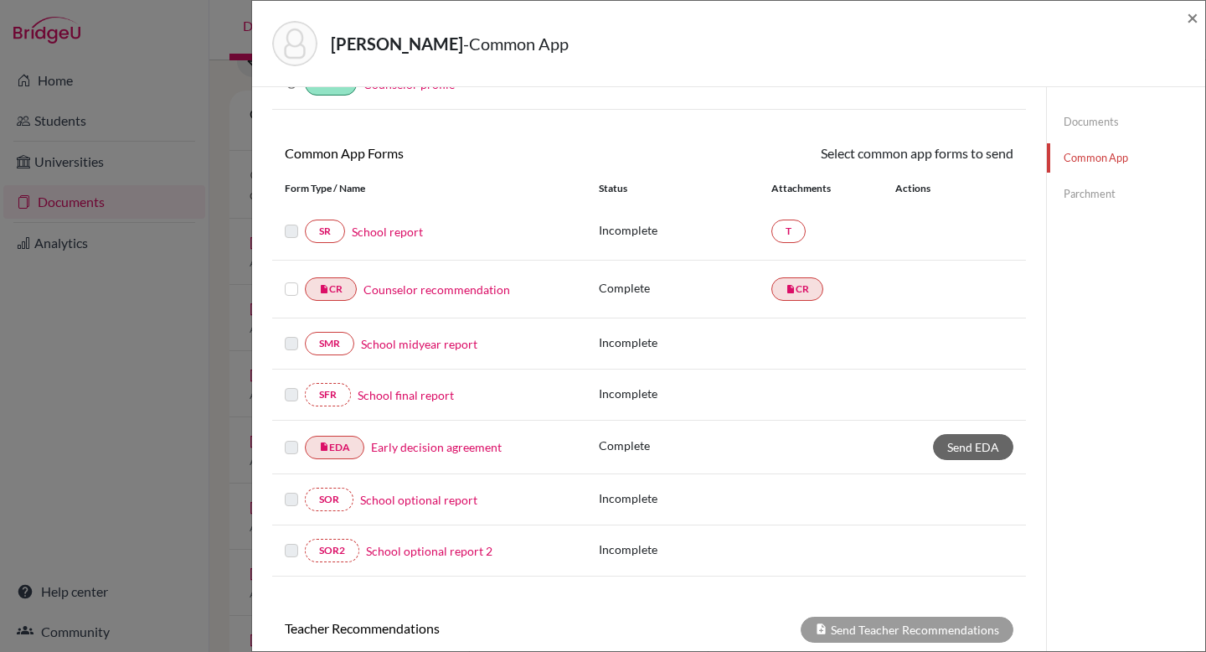
click at [387, 229] on link "School report" at bounding box center [387, 232] width 71 height 18
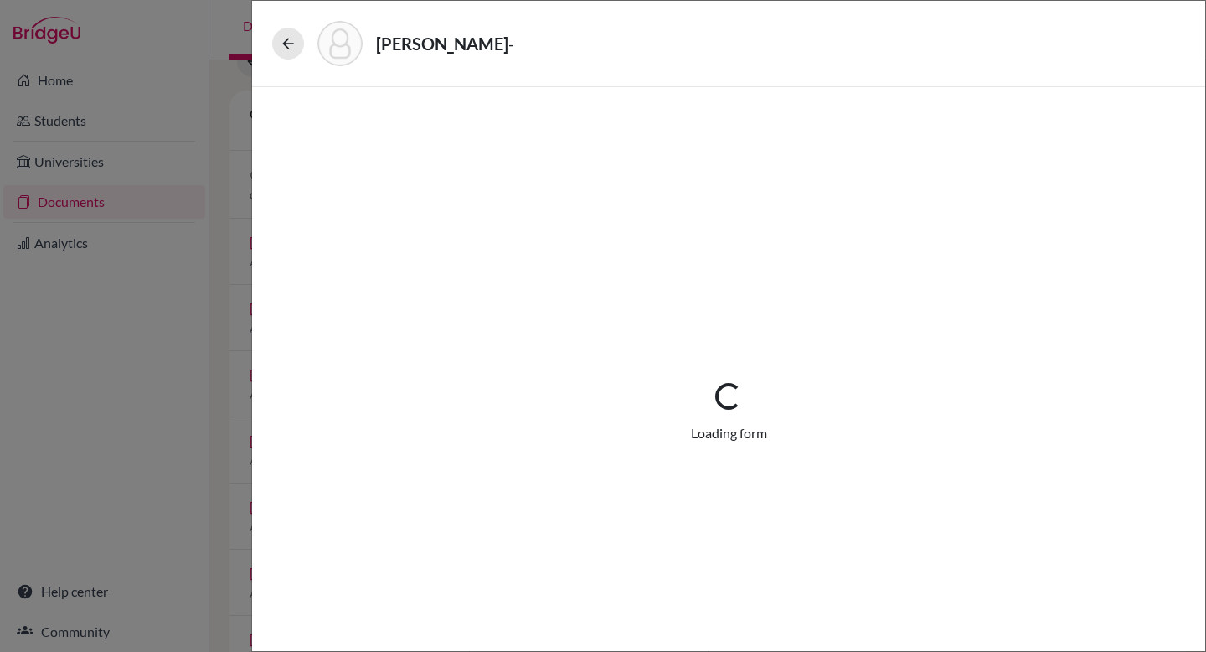
select select "2"
select select "664787"
select select "0"
select select "1"
select select "0"
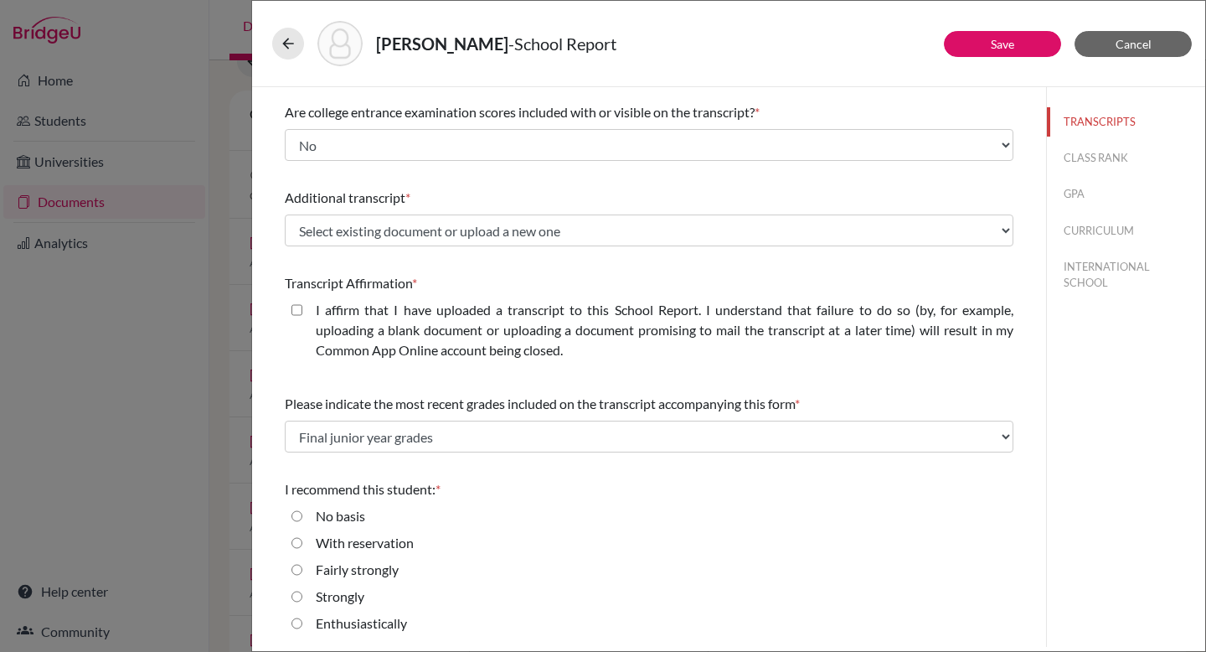
scroll to position [132, 0]
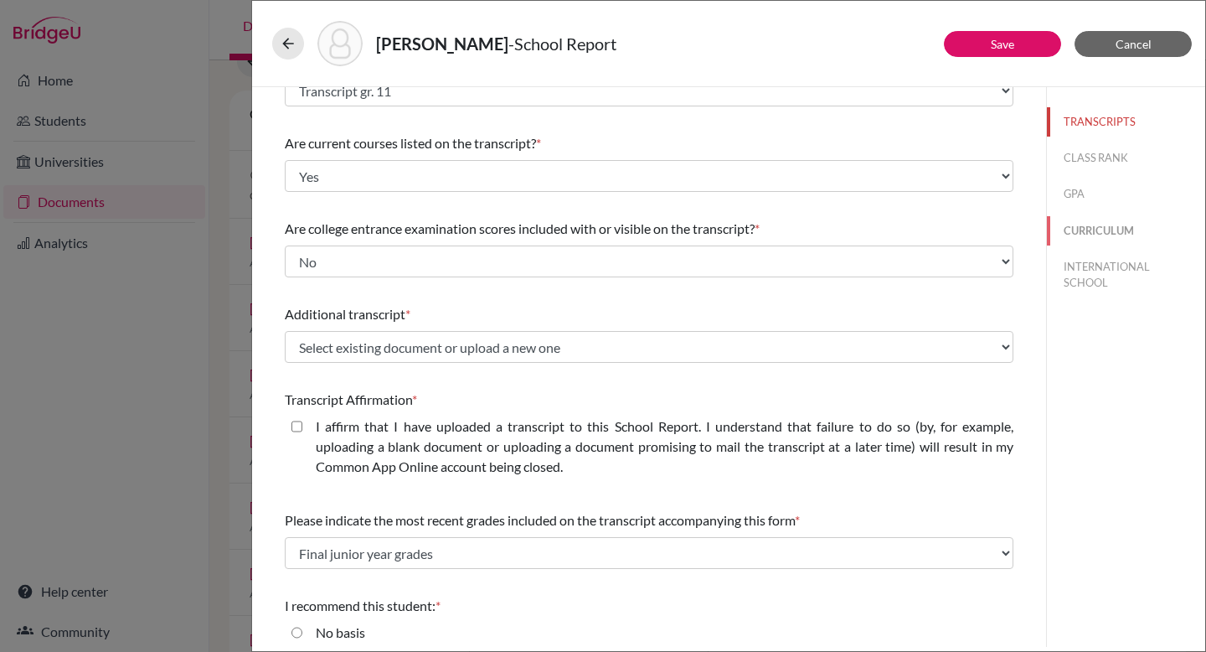
click at [1107, 224] on button "CURRICULUM" at bounding box center [1126, 230] width 158 height 29
select select "4"
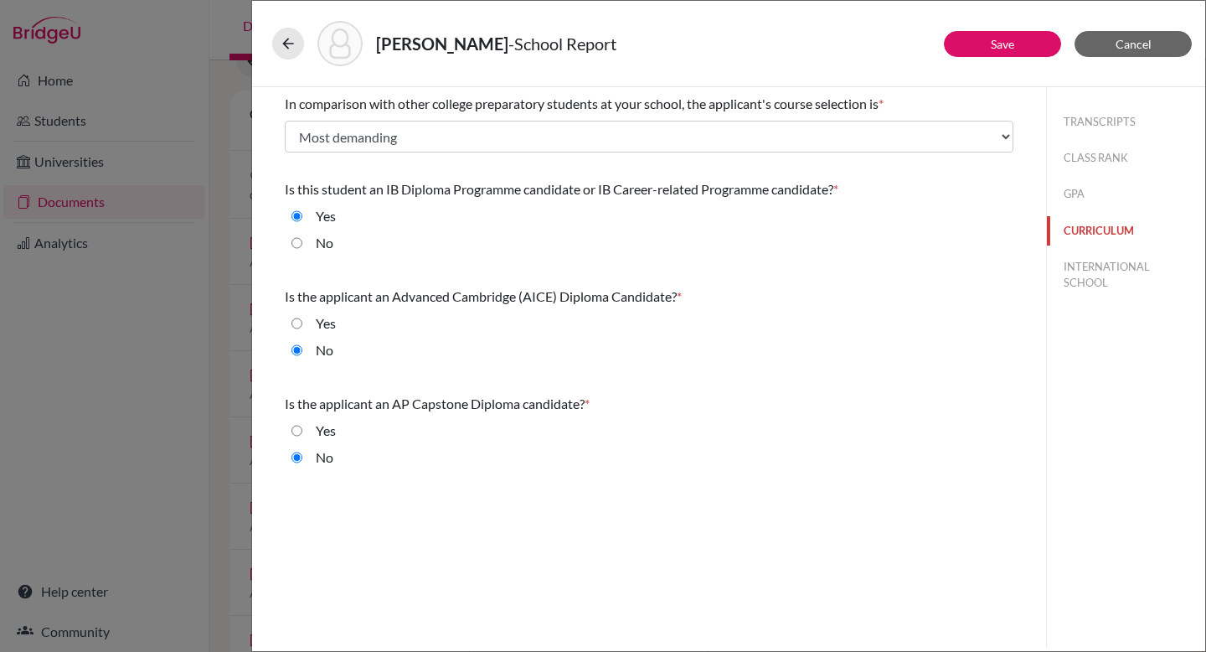
scroll to position [0, 0]
click at [1079, 195] on button "GPA" at bounding box center [1126, 193] width 158 height 29
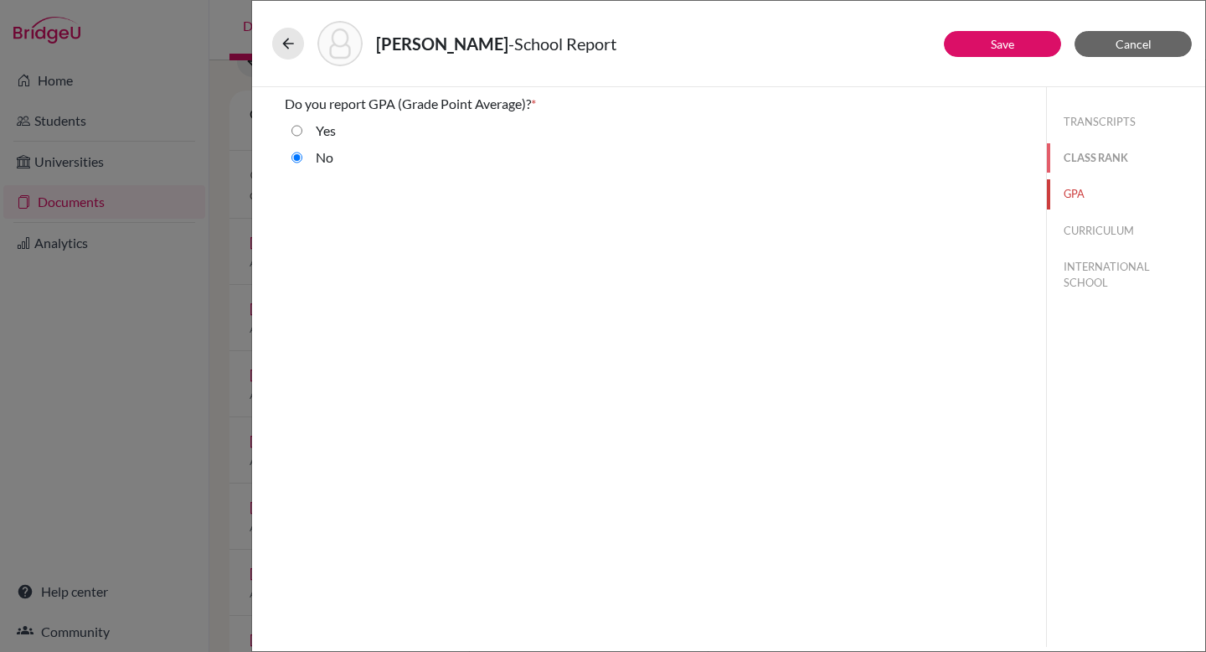
click at [1094, 152] on button "CLASS RANK" at bounding box center [1126, 157] width 158 height 29
click at [1113, 113] on button "TRANSCRIPTS" at bounding box center [1126, 121] width 158 height 29
select select "2"
select select "1"
select select "0"
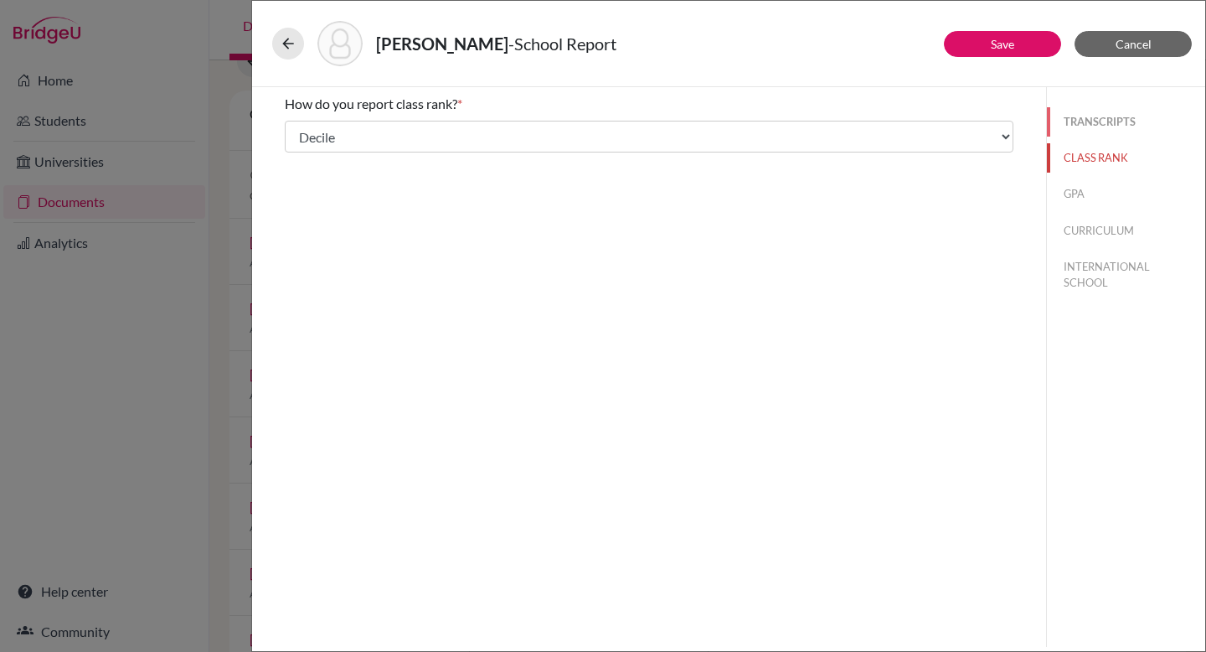
select select "664787"
select select "0"
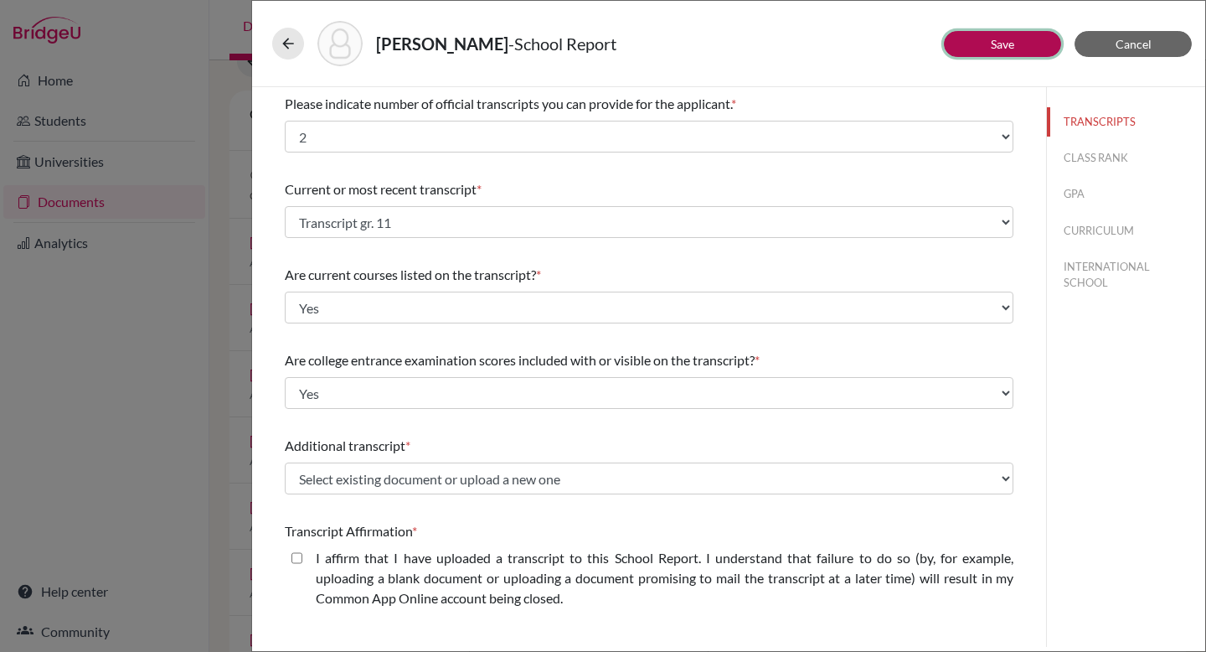
click at [1023, 40] on button "Save" at bounding box center [1002, 44] width 117 height 26
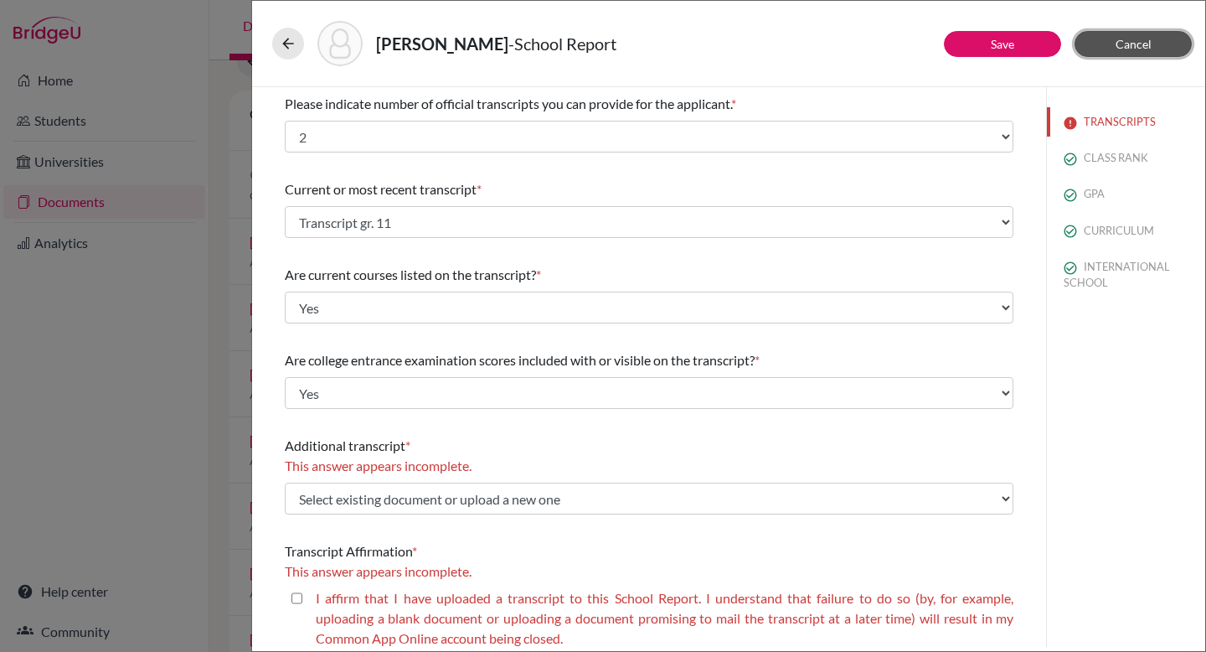
click at [1147, 43] on span "Cancel" at bounding box center [1134, 44] width 36 height 14
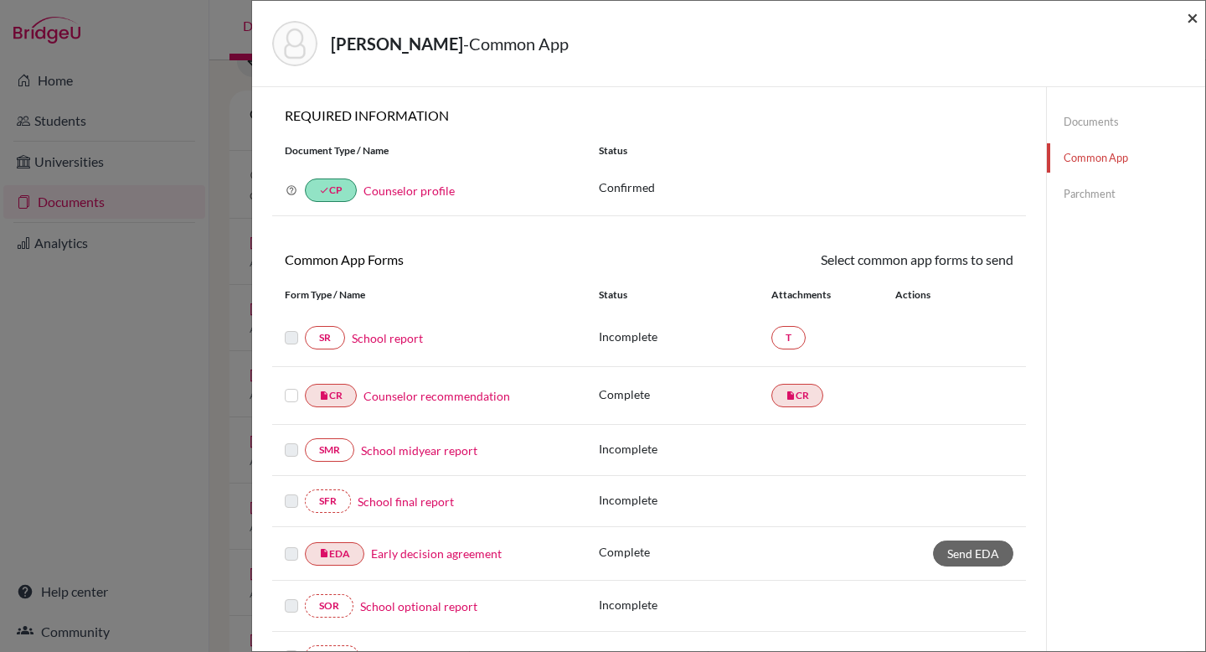
click at [1192, 14] on span "×" at bounding box center [1193, 17] width 12 height 24
